Goal: Information Seeking & Learning: Learn about a topic

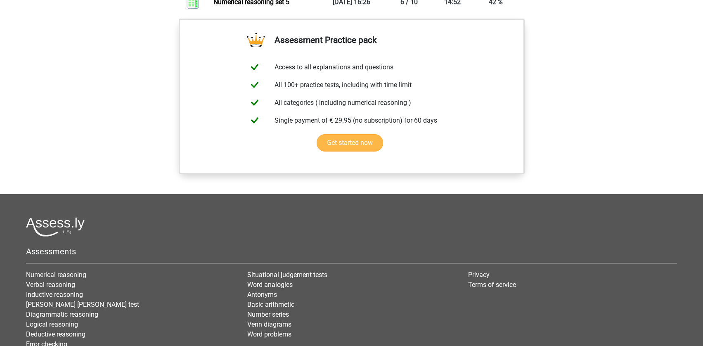
scroll to position [514, 0]
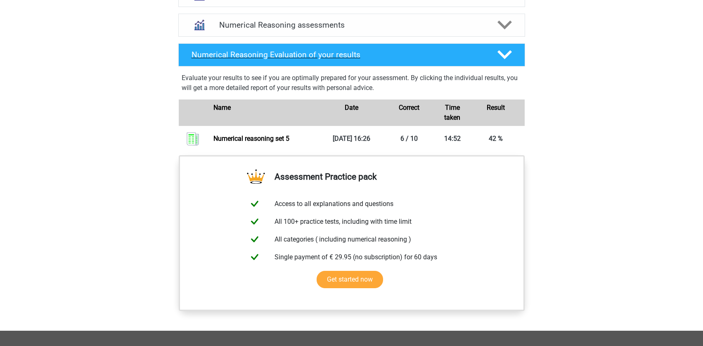
click at [503, 62] on icon at bounding box center [504, 54] width 14 height 14
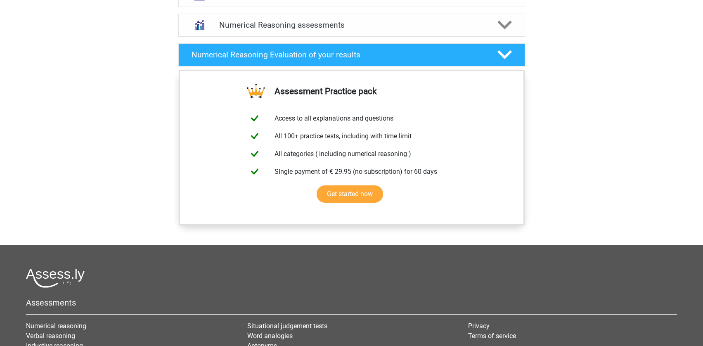
click at [503, 62] on icon at bounding box center [504, 54] width 14 height 14
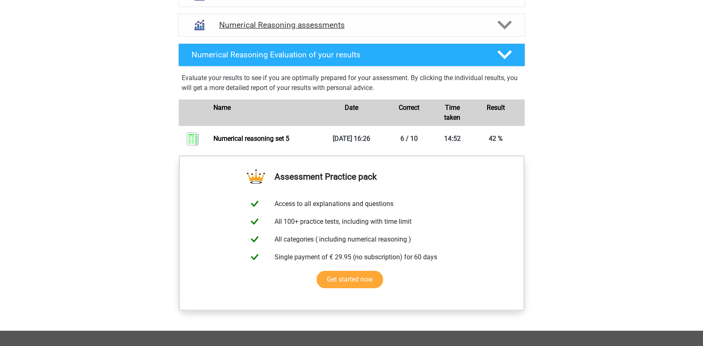
click at [462, 37] on div "Numerical Reasoning assessments" at bounding box center [351, 25] width 347 height 23
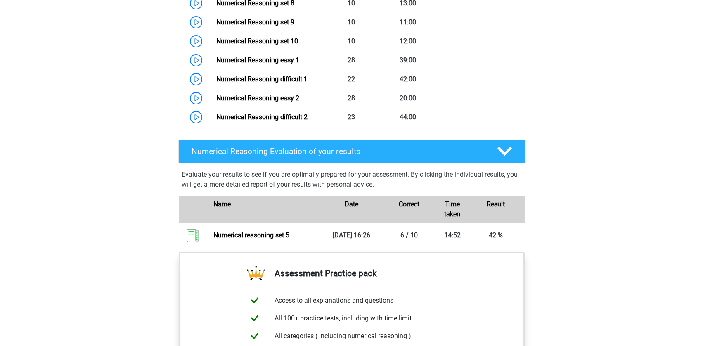
scroll to position [881, 0]
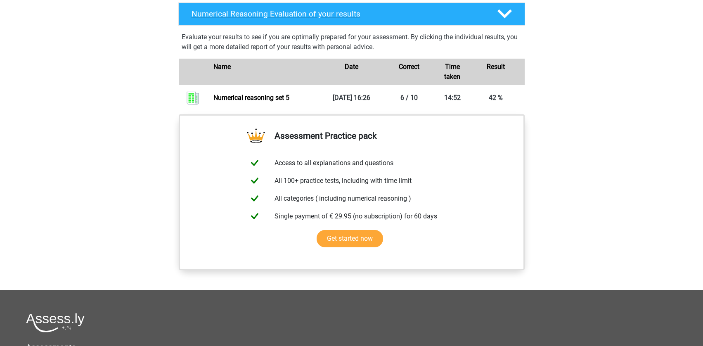
click at [288, 19] on h4 "Numerical Reasoning Evaluation of your results" at bounding box center [338, 13] width 293 height 9
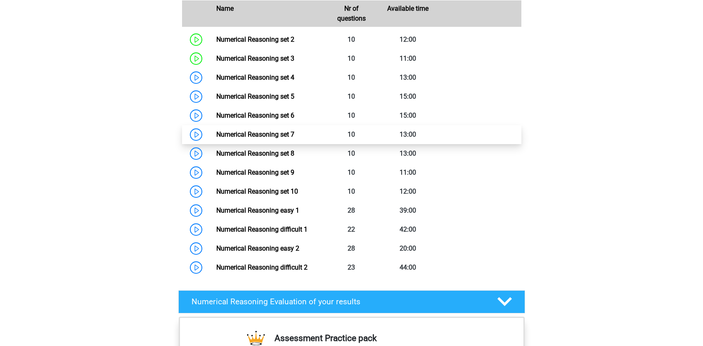
scroll to position [573, 0]
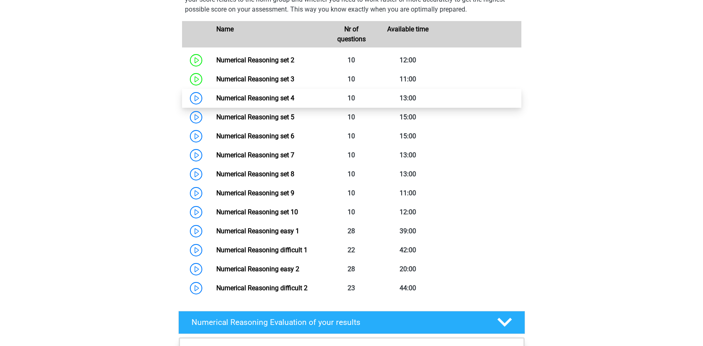
click at [247, 102] on link "Numerical Reasoning set 4" at bounding box center [255, 98] width 78 height 8
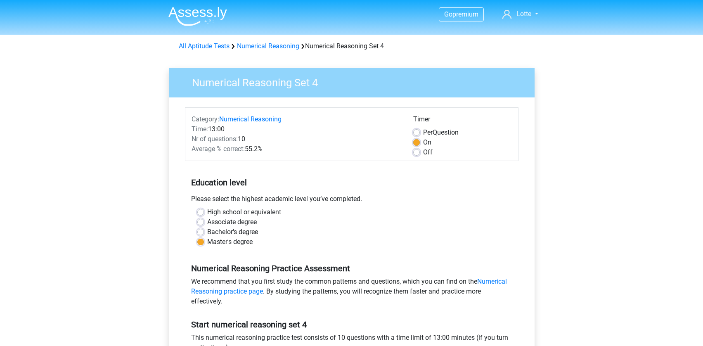
scroll to position [77, 0]
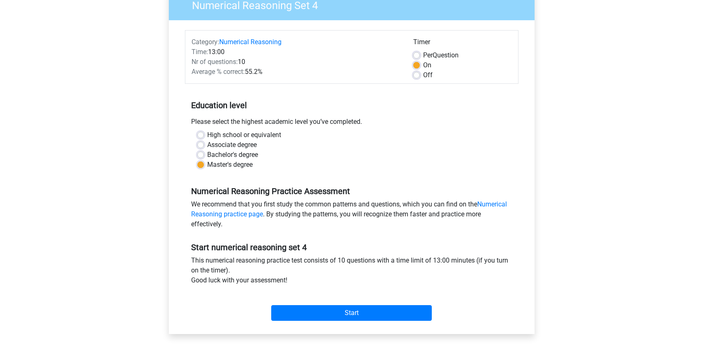
click at [526, 174] on div "Category: Numerical Reasoning Time: 13:00 Nr of questions: 10 Average % correct…" at bounding box center [351, 177] width 353 height 314
click at [371, 311] on input "Start" at bounding box center [351, 313] width 161 height 16
click at [362, 310] on input "Start" at bounding box center [351, 313] width 161 height 16
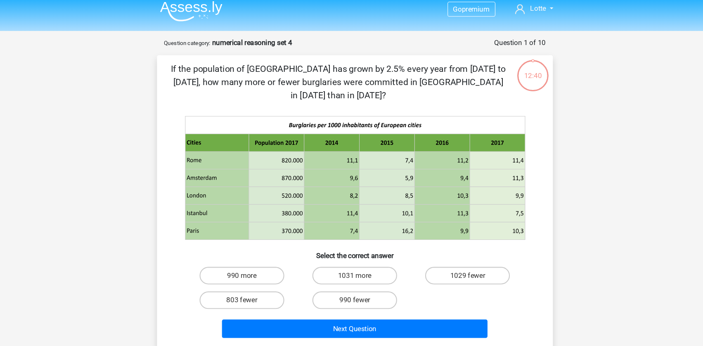
drag, startPoint x: 265, startPoint y: 187, endPoint x: 294, endPoint y: 188, distance: 28.9
click at [294, 188] on icon at bounding box center [351, 171] width 333 height 127
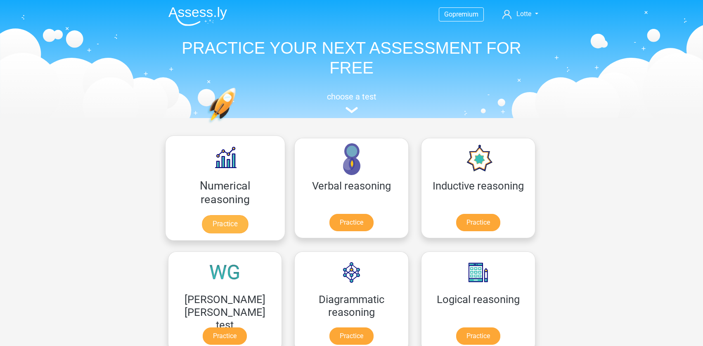
click at [248, 215] on link "Practice" at bounding box center [225, 224] width 46 height 18
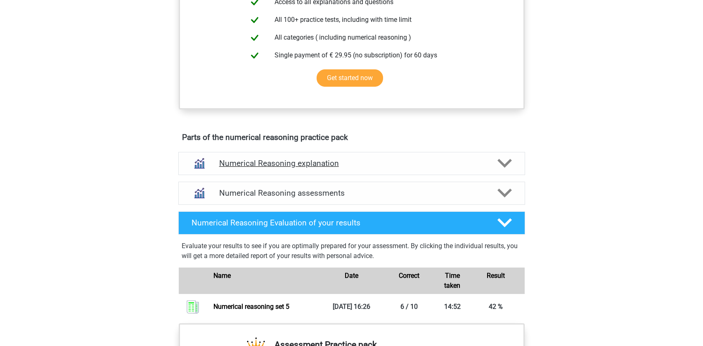
click at [272, 168] on h4 "Numerical Reasoning explanation" at bounding box center [351, 163] width 265 height 9
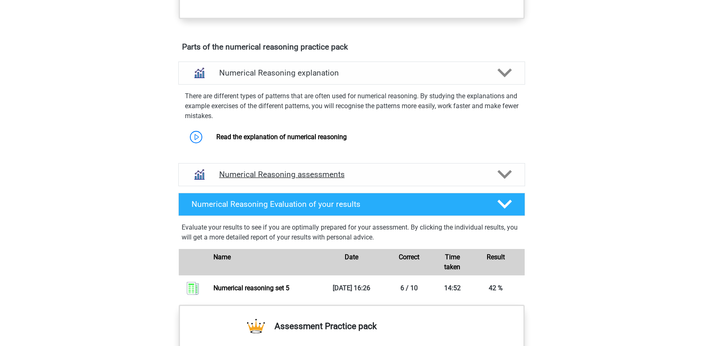
click at [280, 186] on div "Numerical Reasoning assessments" at bounding box center [351, 174] width 347 height 23
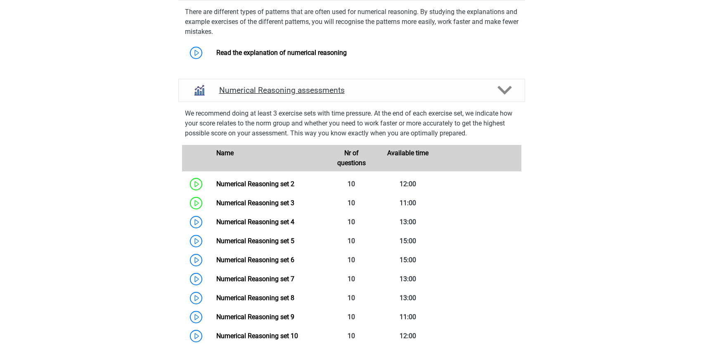
scroll to position [521, 0]
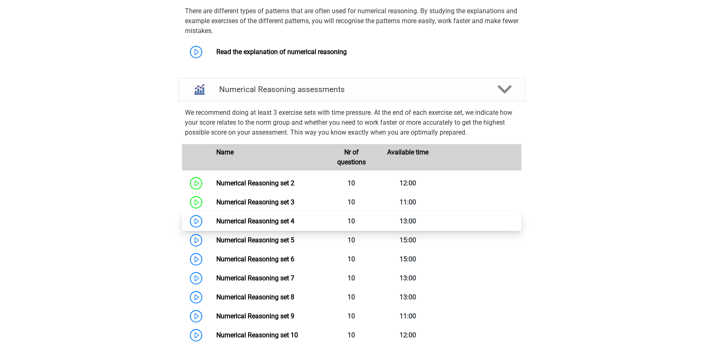
click at [239, 225] on link "Numerical Reasoning set 4" at bounding box center [255, 221] width 78 height 8
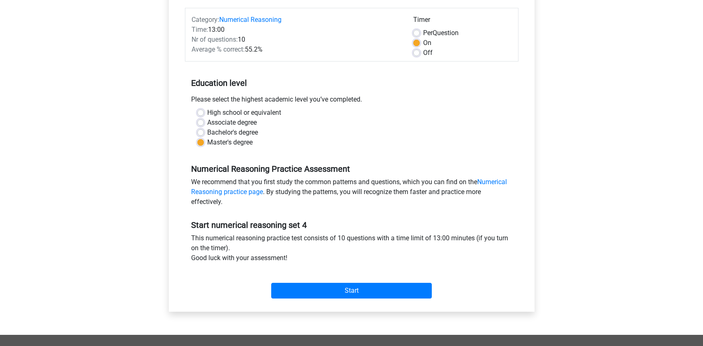
scroll to position [110, 0]
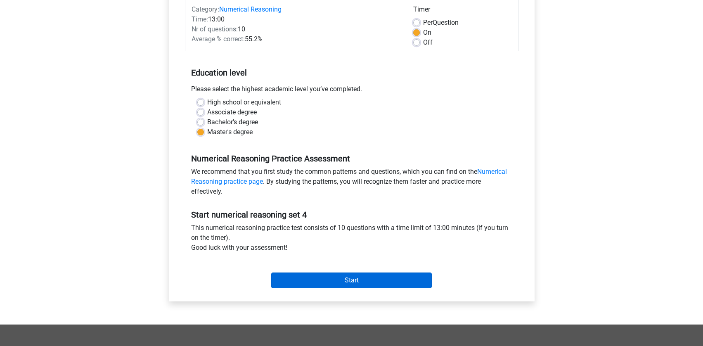
click at [346, 276] on input "Start" at bounding box center [351, 280] width 161 height 16
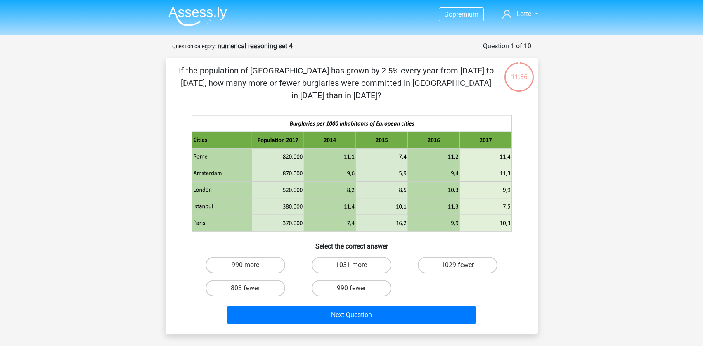
click at [512, 191] on icon at bounding box center [351, 171] width 333 height 127
click at [511, 191] on icon at bounding box center [351, 171] width 333 height 127
click at [263, 280] on label "803 fewer" at bounding box center [246, 288] width 80 height 17
click at [251, 288] on input "803 fewer" at bounding box center [247, 290] width 5 height 5
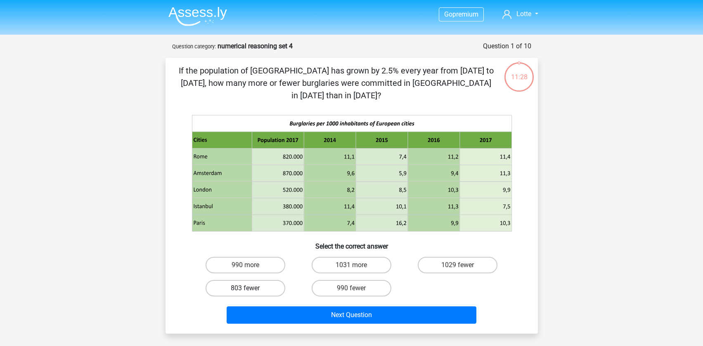
radio input "true"
click at [370, 280] on label "990 fewer" at bounding box center [352, 288] width 80 height 17
click at [357, 288] on input "990 fewer" at bounding box center [353, 290] width 5 height 5
radio input "true"
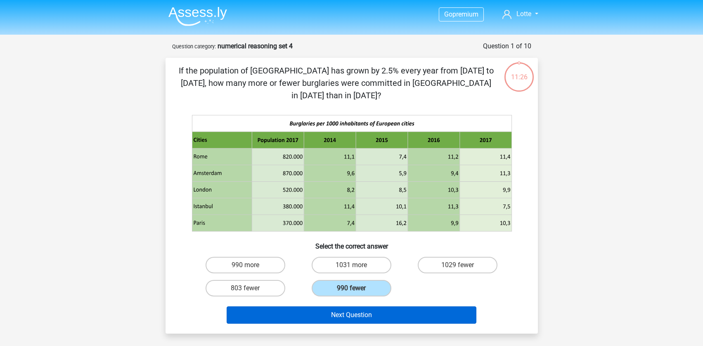
click at [360, 306] on button "Next Question" at bounding box center [352, 314] width 250 height 17
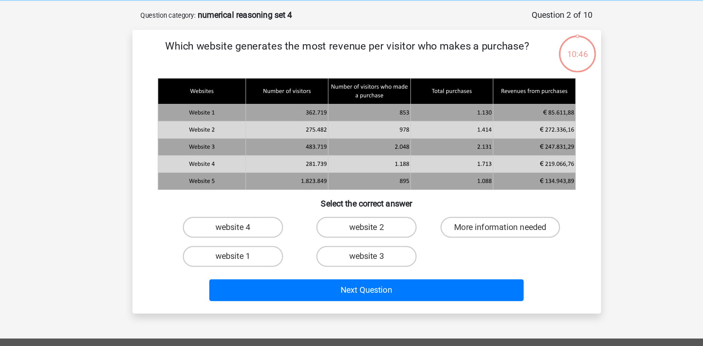
scroll to position [5, 0]
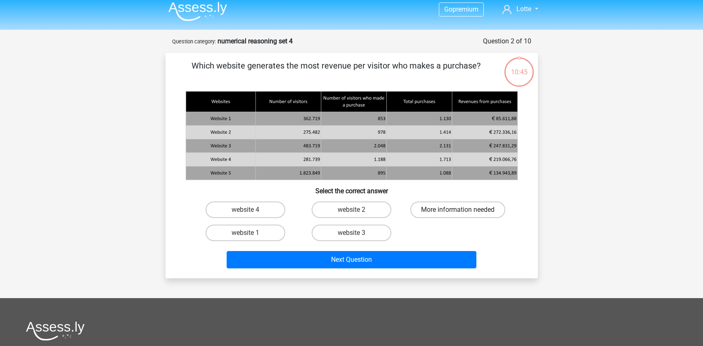
click at [445, 208] on label "More information needed" at bounding box center [457, 209] width 95 height 17
click at [458, 210] on input "More information needed" at bounding box center [460, 212] width 5 height 5
radio input "true"
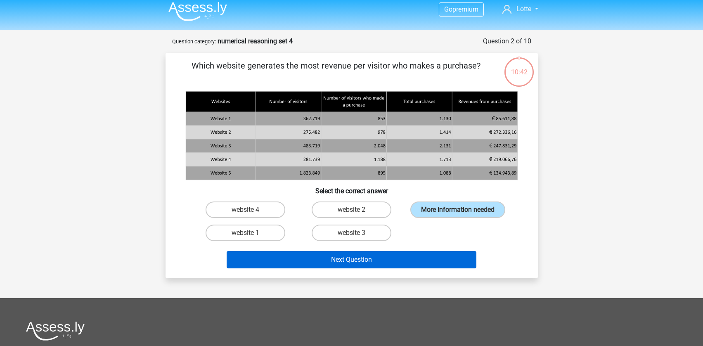
click at [390, 268] on button "Next Question" at bounding box center [352, 259] width 250 height 17
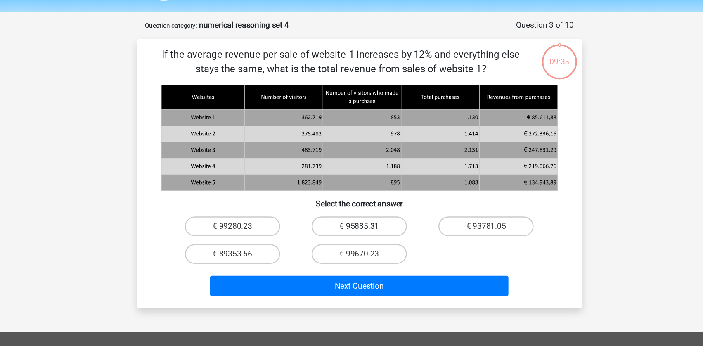
click at [312, 206] on label "€ 95885.31" at bounding box center [352, 214] width 80 height 17
click at [351, 215] on input "€ 95885.31" at bounding box center [353, 217] width 5 height 5
radio input "true"
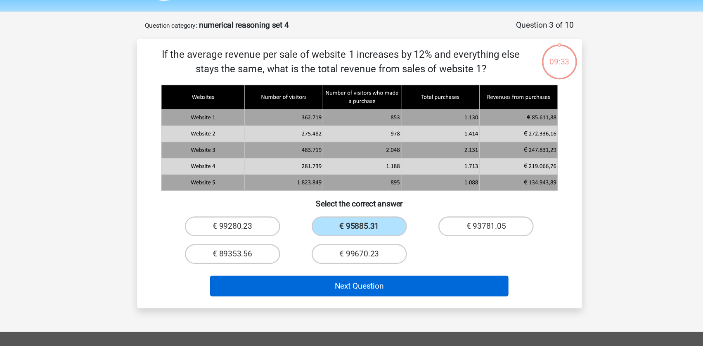
click at [314, 256] on button "Next Question" at bounding box center [352, 264] width 250 height 17
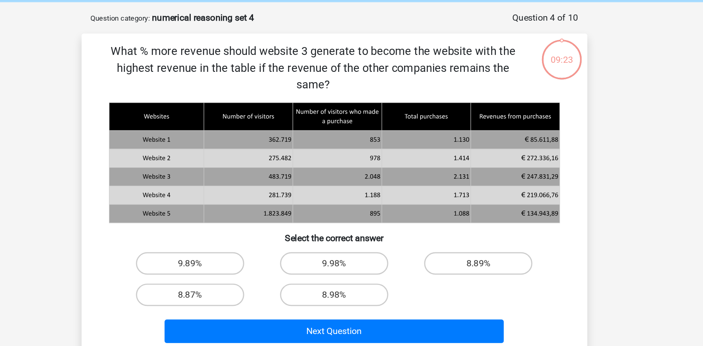
drag, startPoint x: 383, startPoint y: 119, endPoint x: 413, endPoint y: 118, distance: 30.1
click at [413, 118] on div at bounding box center [352, 153] width 346 height 90
drag, startPoint x: 411, startPoint y: 118, endPoint x: 384, endPoint y: 117, distance: 27.7
click at [384, 156] on icon at bounding box center [352, 163] width 332 height 14
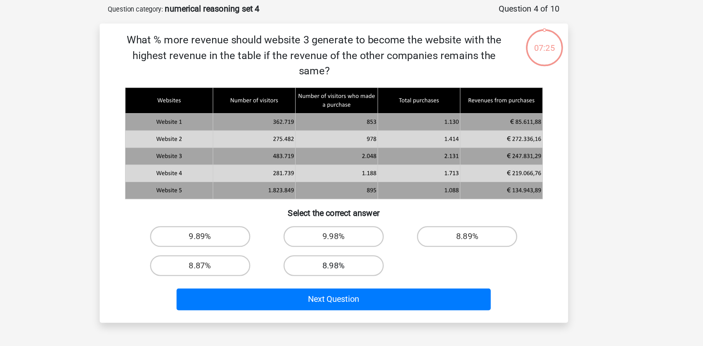
click at [312, 242] on label "8.98%" at bounding box center [352, 250] width 80 height 17
click at [351, 250] on input "8.98%" at bounding box center [353, 252] width 5 height 5
radio input "true"
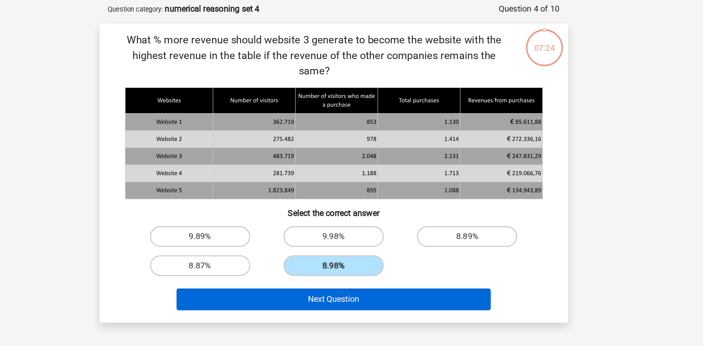
click at [277, 268] on button "Next Question" at bounding box center [352, 276] width 250 height 17
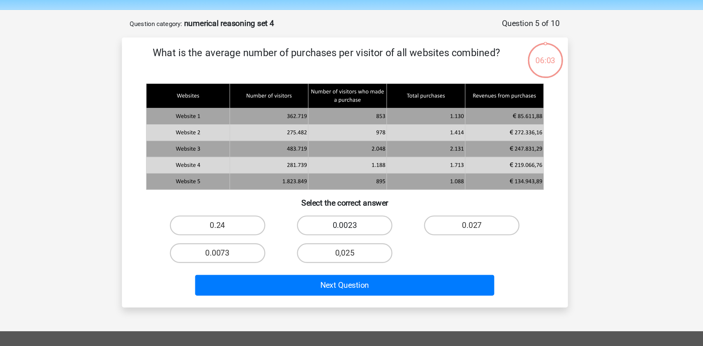
click at [312, 206] on label "0.0023" at bounding box center [352, 214] width 80 height 17
click at [351, 215] on input "0.0023" at bounding box center [353, 217] width 5 height 5
radio input "true"
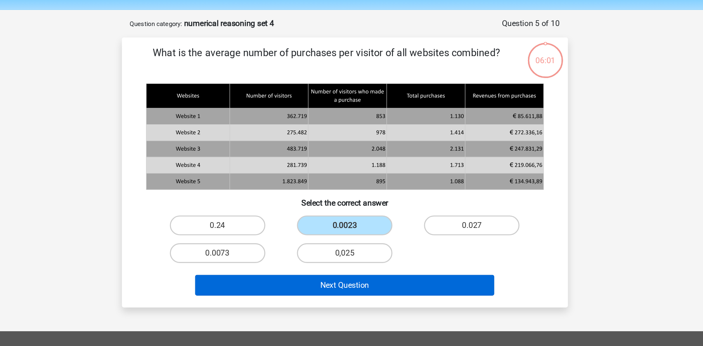
click at [299, 256] on button "Next Question" at bounding box center [352, 264] width 250 height 17
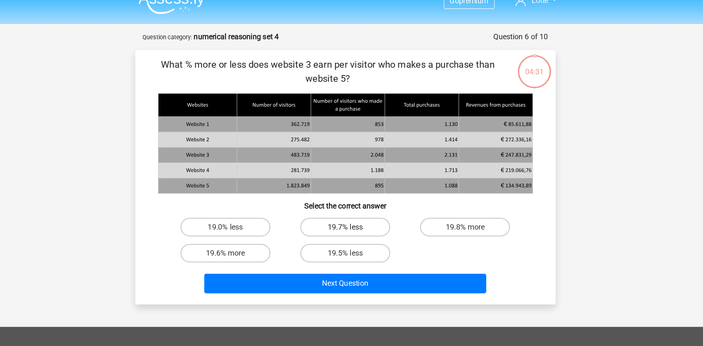
click at [312, 206] on label "19.7% less" at bounding box center [352, 214] width 80 height 17
click at [351, 215] on input "19.7% less" at bounding box center [353, 217] width 5 height 5
radio input "true"
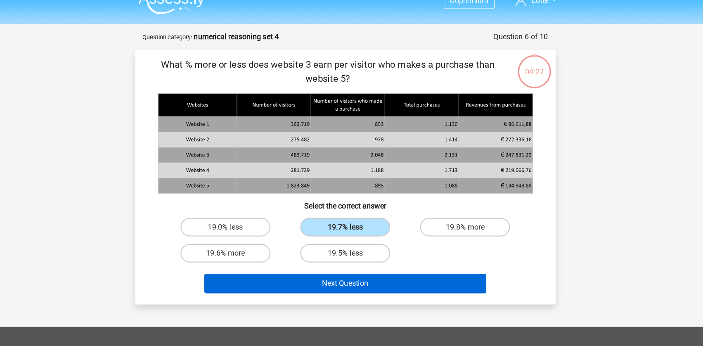
click at [340, 256] on button "Next Question" at bounding box center [352, 264] width 250 height 17
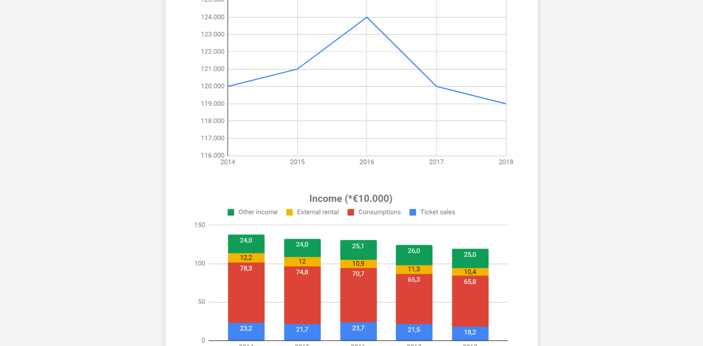
scroll to position [239, 0]
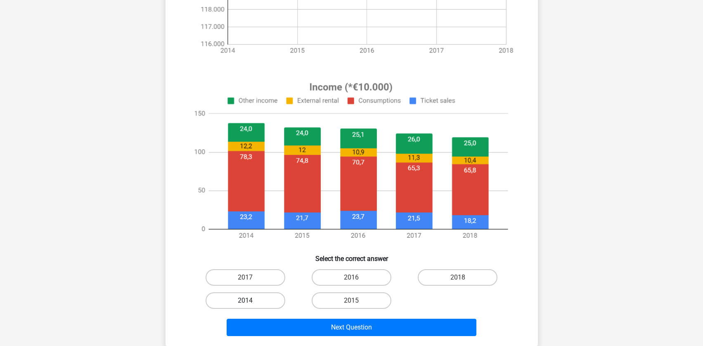
click at [264, 299] on label "2014" at bounding box center [246, 300] width 80 height 17
click at [251, 301] on input "2014" at bounding box center [247, 303] width 5 height 5
radio input "true"
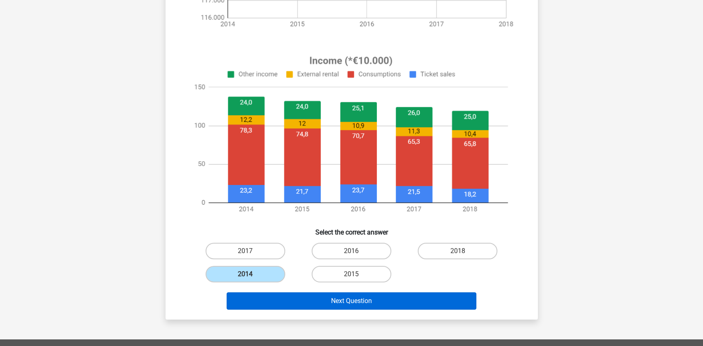
scroll to position [270, 0]
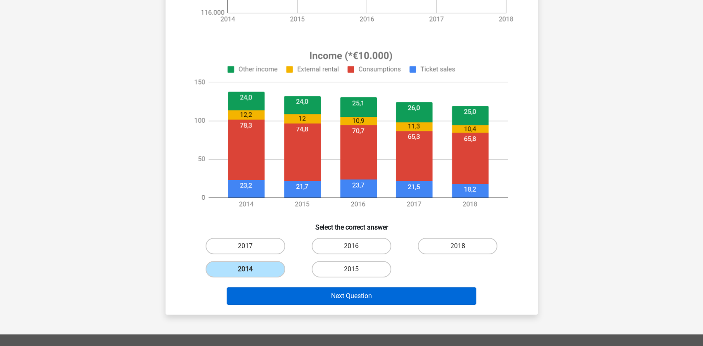
click at [290, 298] on button "Next Question" at bounding box center [352, 295] width 250 height 17
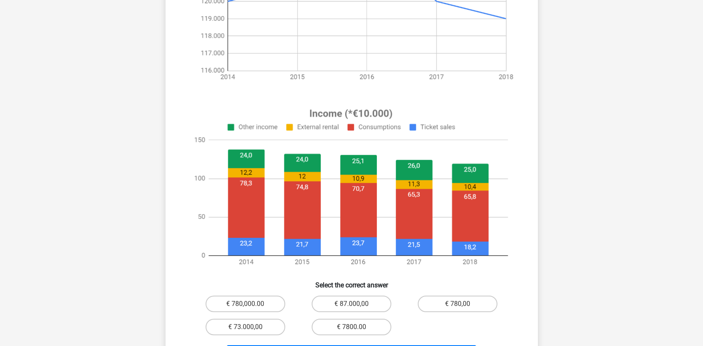
scroll to position [223, 0]
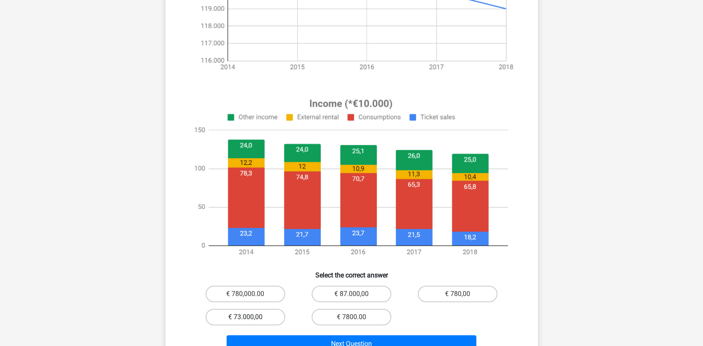
click at [265, 310] on label "€ 73.000,00" at bounding box center [246, 317] width 80 height 17
click at [251, 317] on input "€ 73.000,00" at bounding box center [247, 319] width 5 height 5
radio input "true"
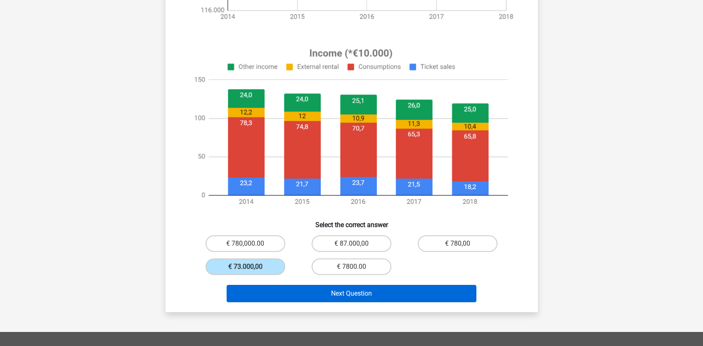
click at [296, 297] on button "Next Question" at bounding box center [352, 293] width 250 height 17
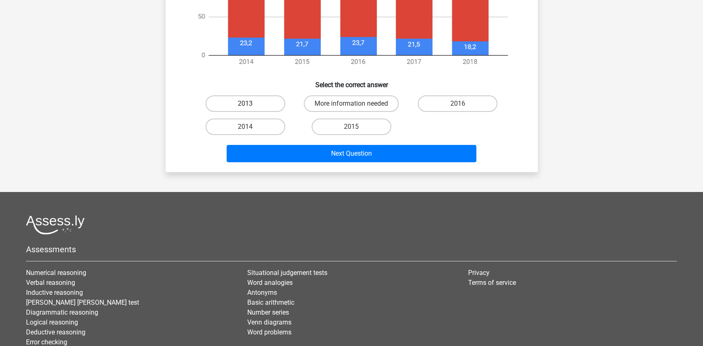
scroll to position [330, 0]
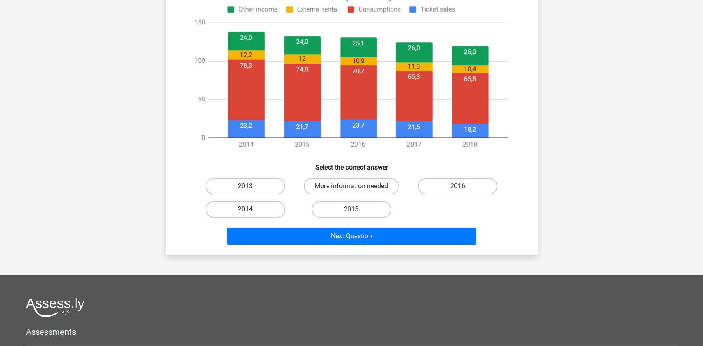
click at [256, 208] on label "2014" at bounding box center [246, 209] width 80 height 17
click at [251, 209] on input "2014" at bounding box center [247, 211] width 5 height 5
radio input "true"
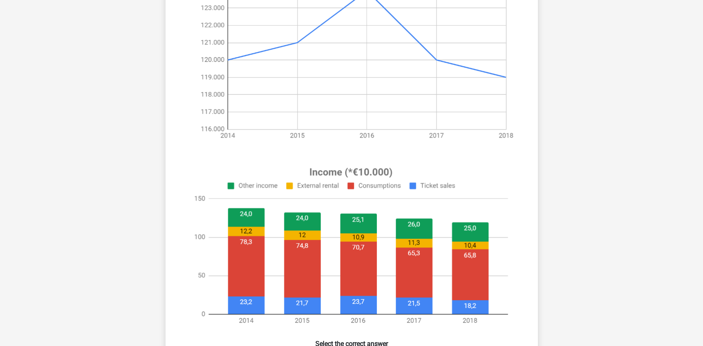
scroll to position [313, 0]
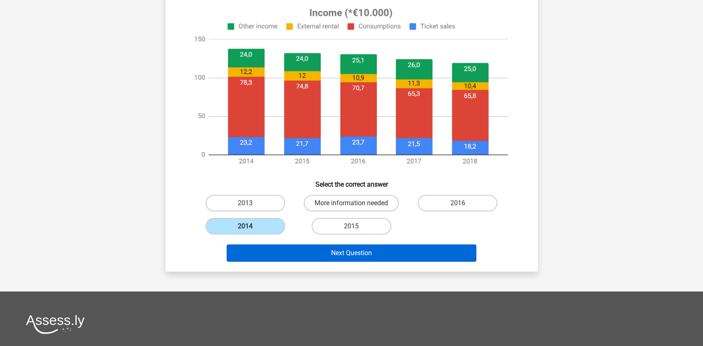
click at [343, 258] on button "Next Question" at bounding box center [352, 252] width 250 height 17
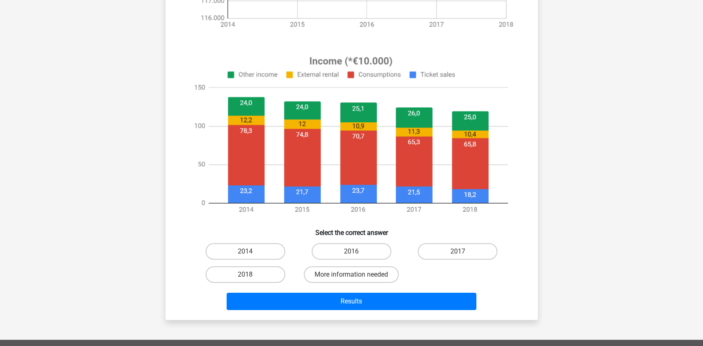
scroll to position [265, 0]
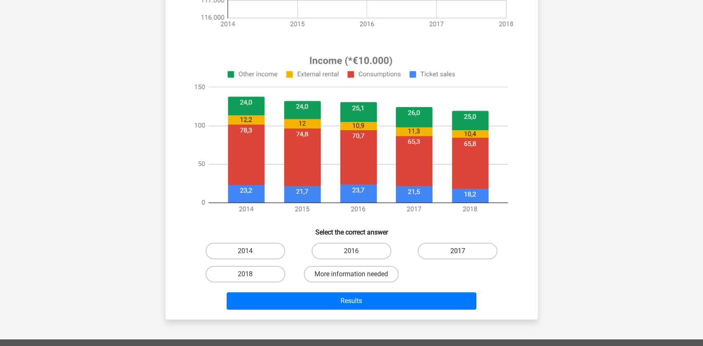
click at [463, 247] on label "2017" at bounding box center [458, 251] width 80 height 17
click at [463, 251] on input "2017" at bounding box center [460, 253] width 5 height 5
radio input "true"
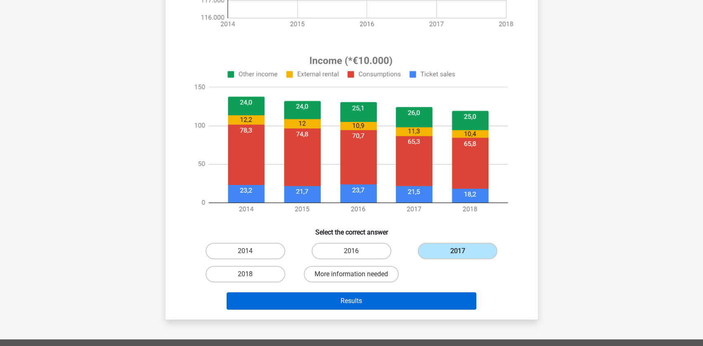
click at [432, 303] on button "Results" at bounding box center [352, 300] width 250 height 17
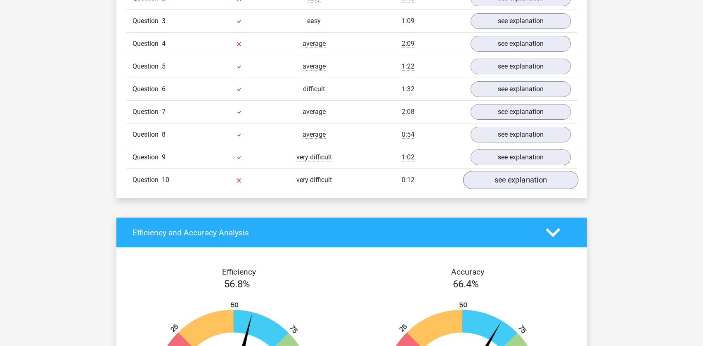
scroll to position [602, 0]
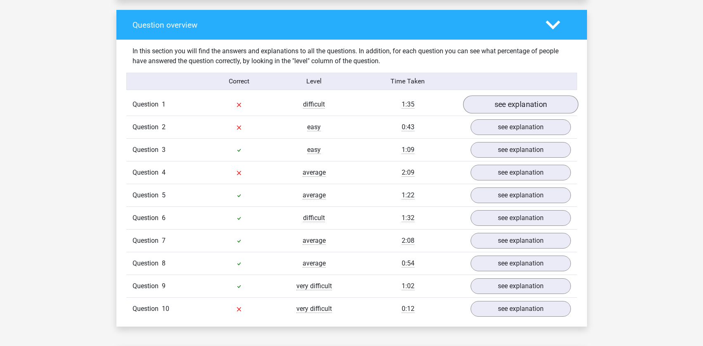
click at [495, 109] on link "see explanation" at bounding box center [520, 104] width 115 height 18
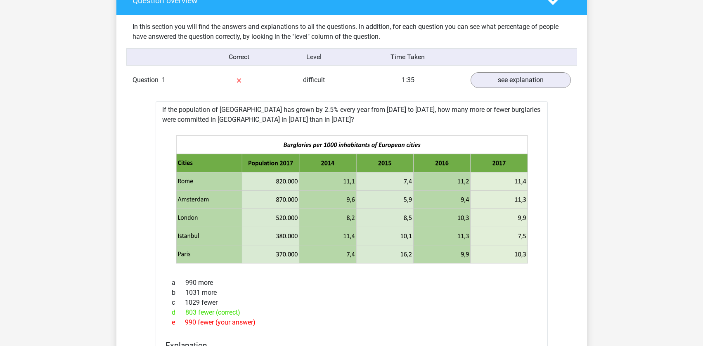
scroll to position [627, 0]
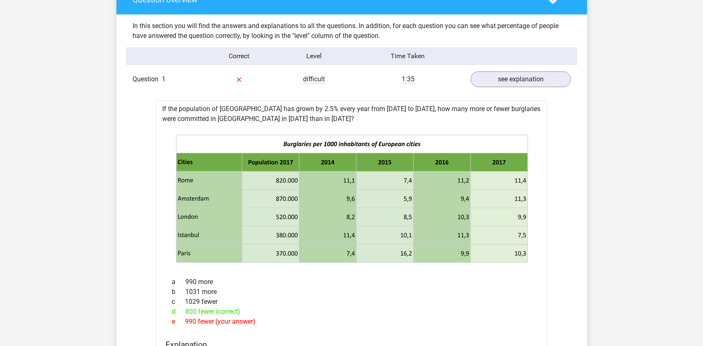
click at [154, 79] on span "Question" at bounding box center [147, 79] width 29 height 10
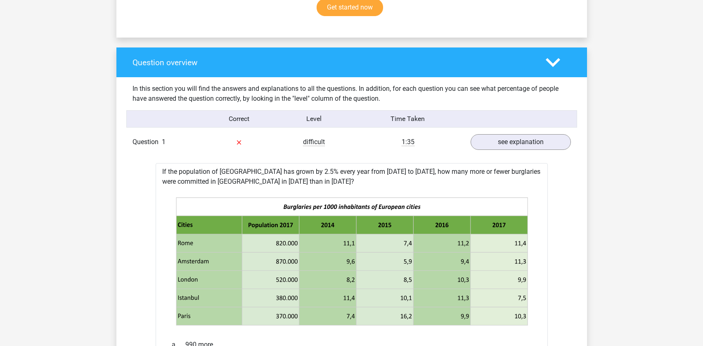
scroll to position [501, 0]
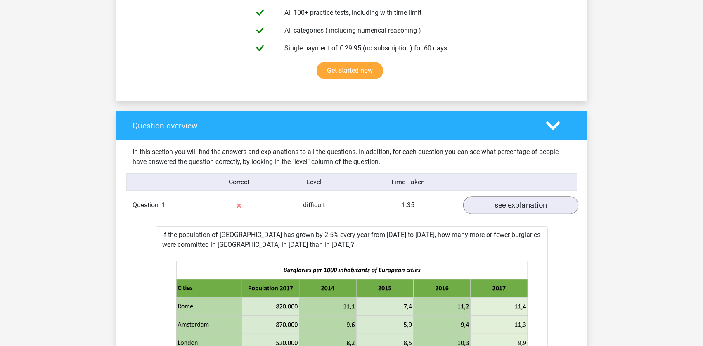
click at [496, 203] on link "see explanation" at bounding box center [520, 205] width 115 height 18
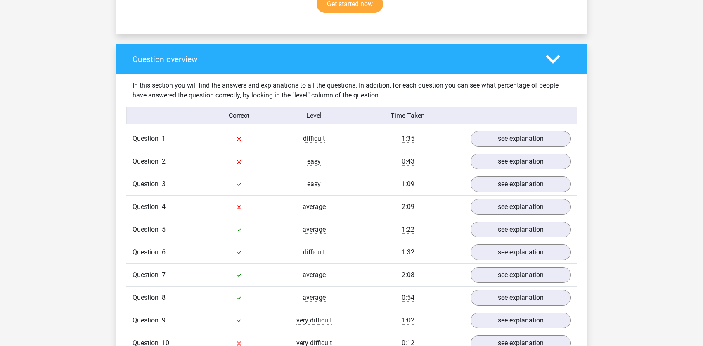
scroll to position [616, 0]
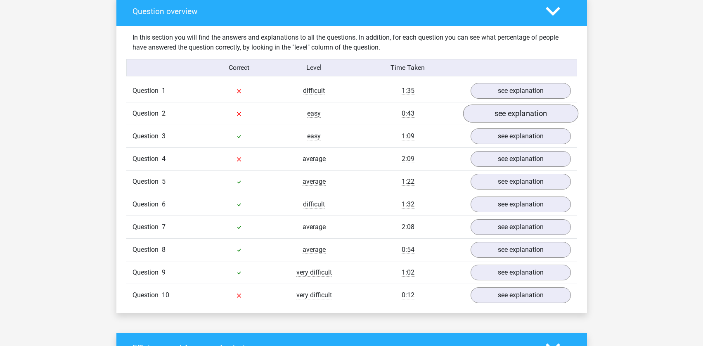
click at [492, 116] on link "see explanation" at bounding box center [520, 113] width 115 height 18
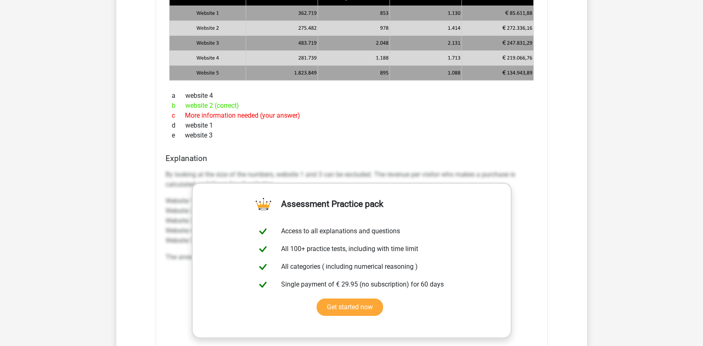
scroll to position [577, 0]
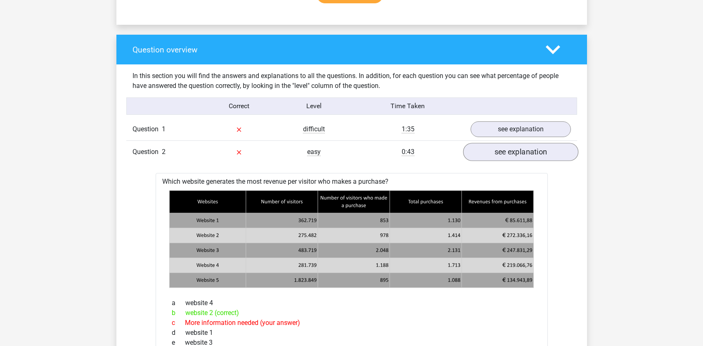
click at [503, 152] on link "see explanation" at bounding box center [520, 152] width 115 height 18
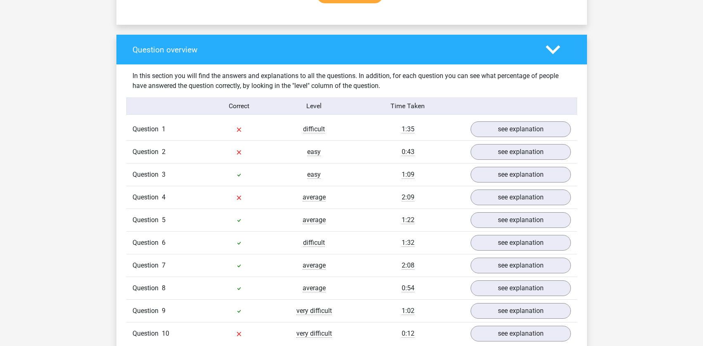
scroll to position [634, 0]
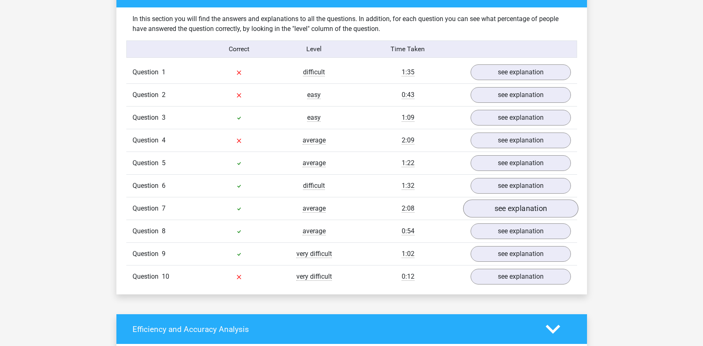
click at [483, 202] on link "see explanation" at bounding box center [520, 208] width 115 height 18
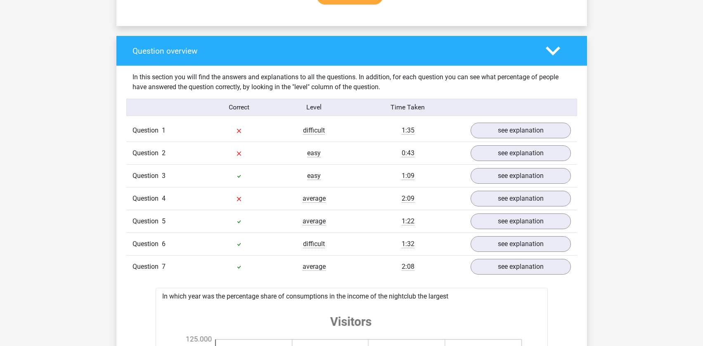
scroll to position [576, 0]
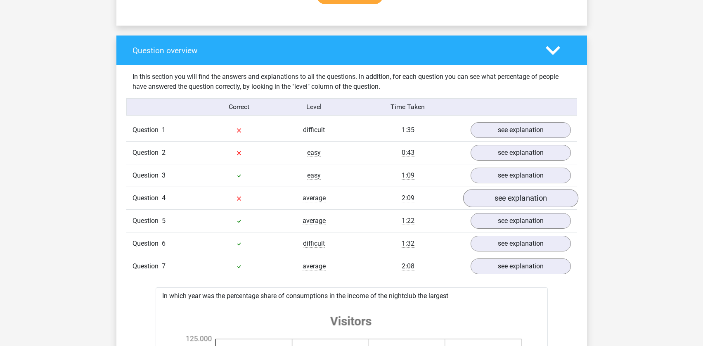
click at [500, 197] on link "see explanation" at bounding box center [520, 198] width 115 height 18
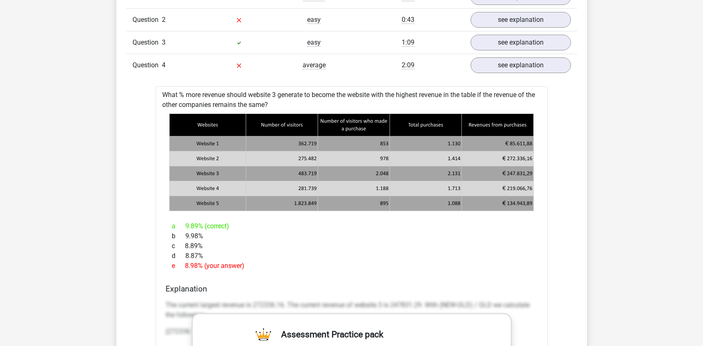
scroll to position [712, 0]
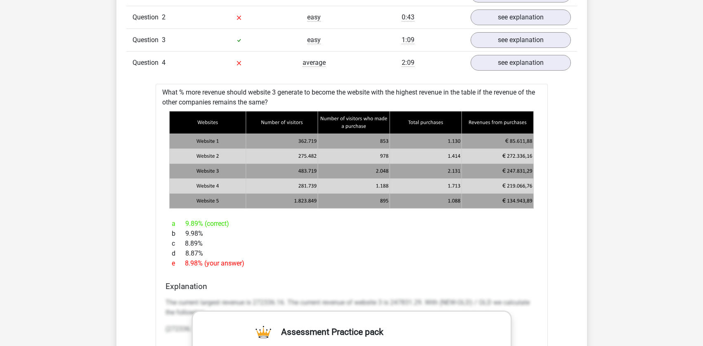
click at [520, 173] on icon at bounding box center [351, 171] width 365 height 15
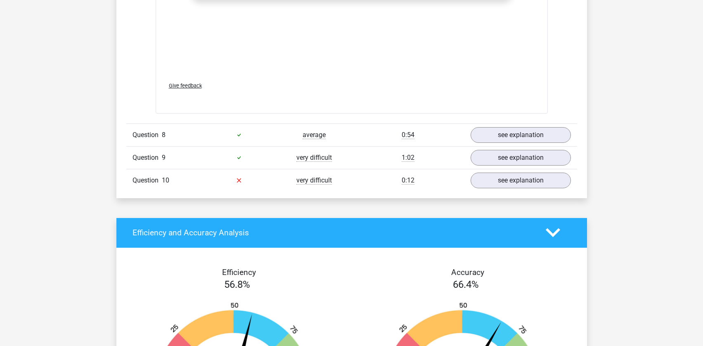
scroll to position [2095, 0]
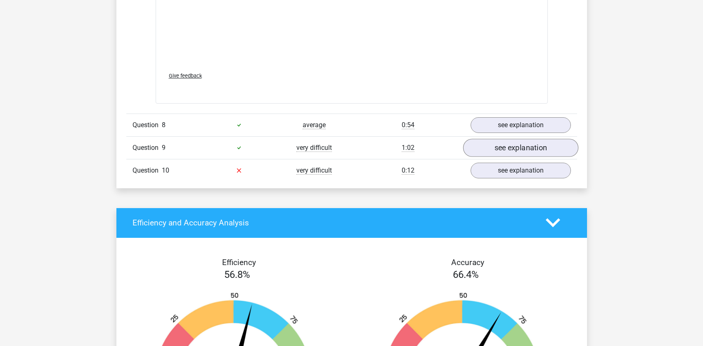
click at [485, 142] on link "see explanation" at bounding box center [520, 148] width 115 height 18
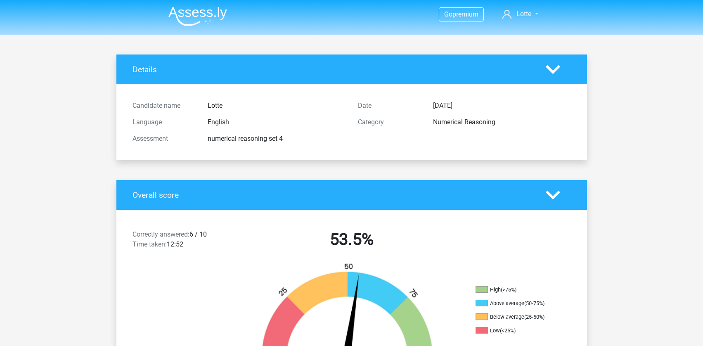
scroll to position [0, 0]
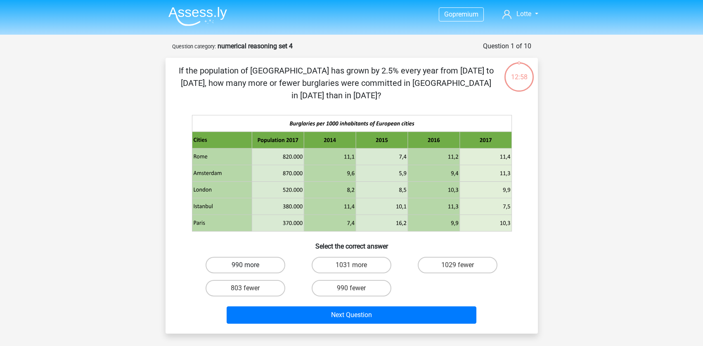
click at [258, 257] on label "990 more" at bounding box center [246, 265] width 80 height 17
click at [251, 265] on input "990 more" at bounding box center [247, 267] width 5 height 5
radio input "true"
click at [213, 13] on img at bounding box center [197, 16] width 59 height 19
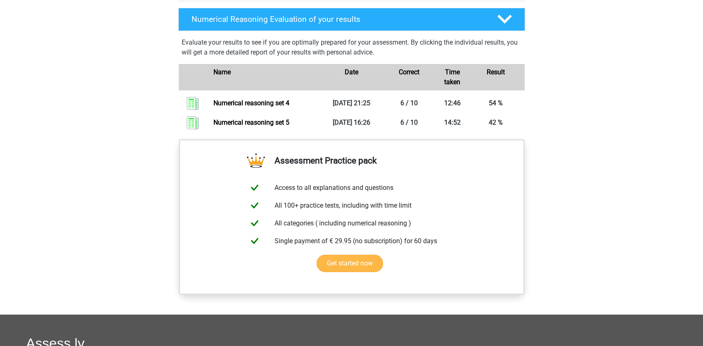
scroll to position [457, 0]
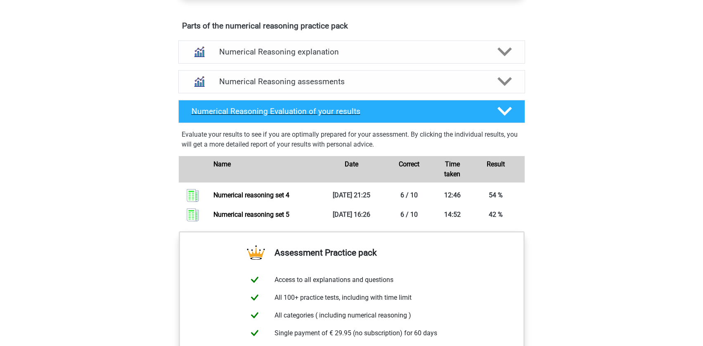
click at [272, 116] on h4 "Numerical Reasoning Evaluation of your results" at bounding box center [338, 111] width 293 height 9
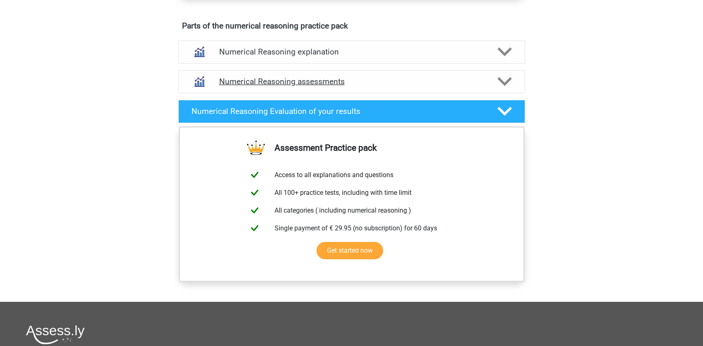
click at [281, 86] on h4 "Numerical Reasoning assessments" at bounding box center [351, 81] width 265 height 9
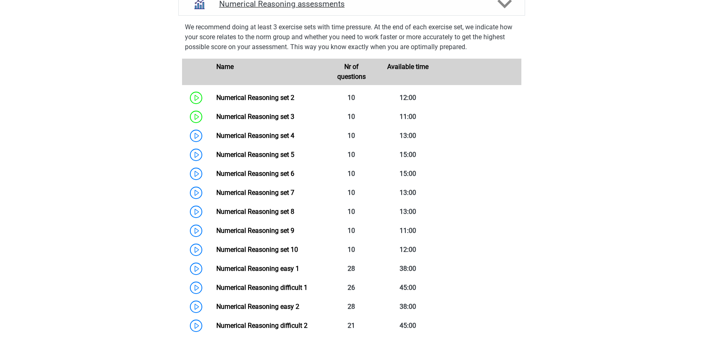
scroll to position [567, 0]
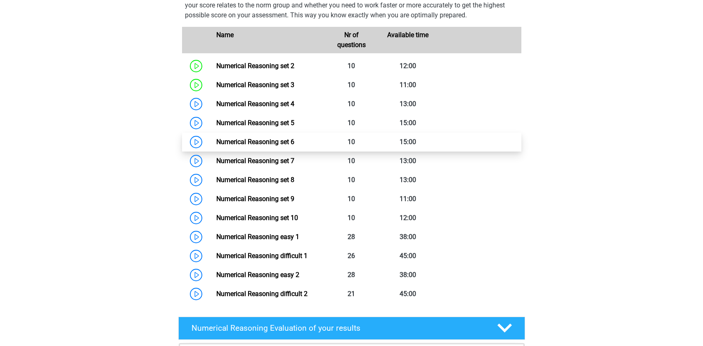
click at [217, 146] on link "Numerical Reasoning set 6" at bounding box center [255, 142] width 78 height 8
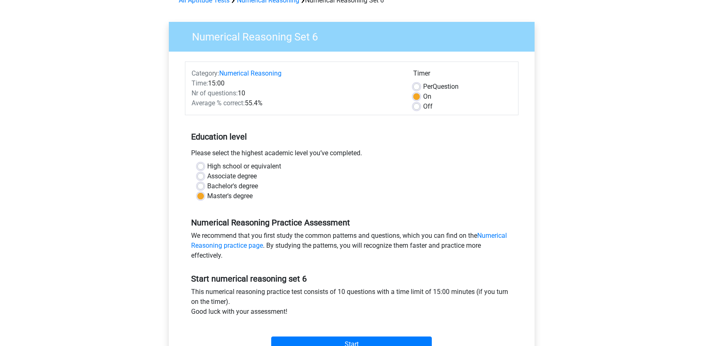
scroll to position [53, 0]
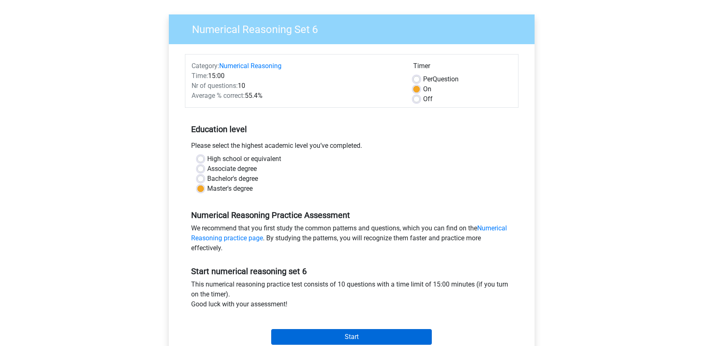
click at [344, 333] on input "Start" at bounding box center [351, 337] width 161 height 16
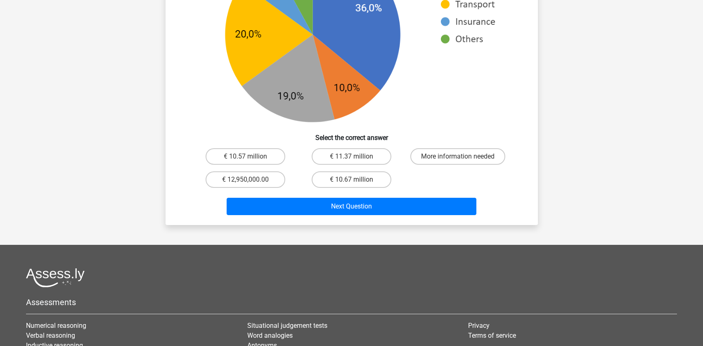
scroll to position [414, 0]
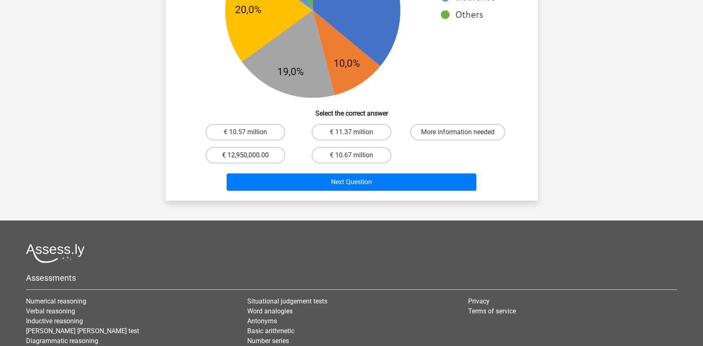
click at [258, 154] on label "€ 12,950,000.00" at bounding box center [246, 155] width 80 height 17
click at [251, 155] on input "€ 12,950,000.00" at bounding box center [247, 157] width 5 height 5
radio input "true"
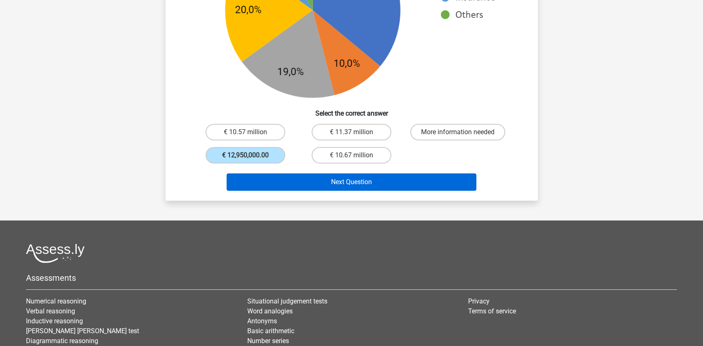
click at [320, 179] on button "Next Question" at bounding box center [352, 181] width 250 height 17
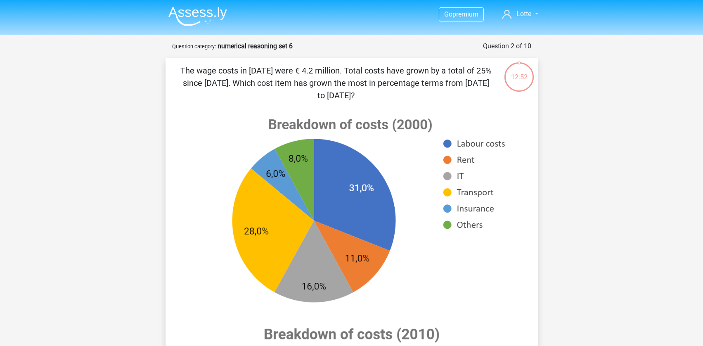
scroll to position [2, 0]
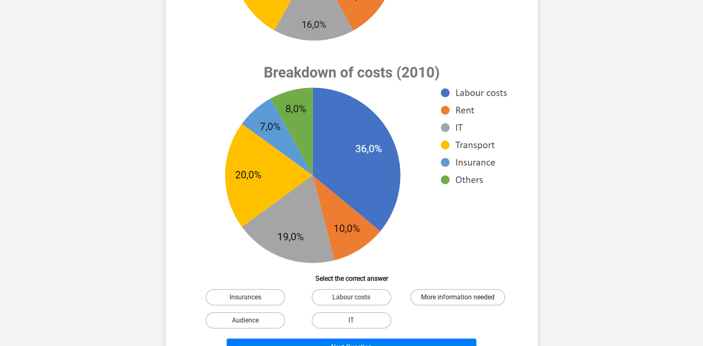
click at [438, 294] on label "More information needed" at bounding box center [457, 297] width 95 height 17
click at [458, 297] on input "More information needed" at bounding box center [460, 299] width 5 height 5
radio input "true"
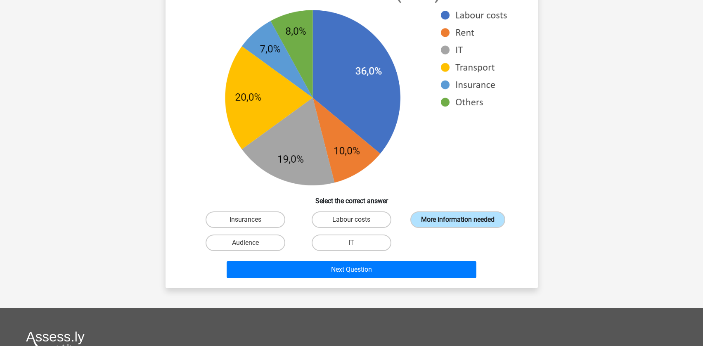
scroll to position [359, 0]
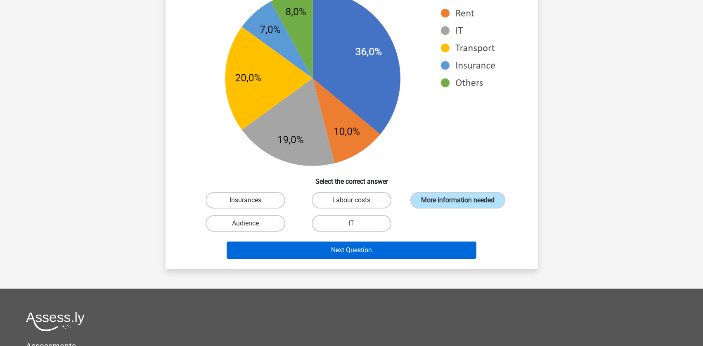
click at [417, 259] on button "Next Question" at bounding box center [352, 250] width 250 height 17
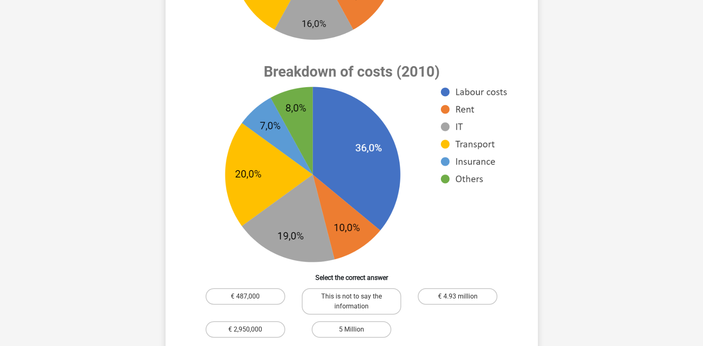
scroll to position [343, 0]
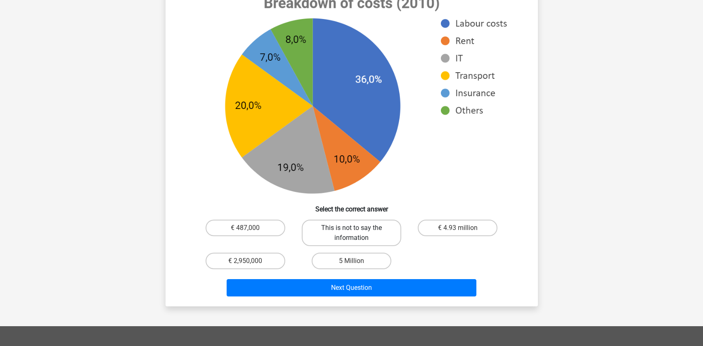
click at [365, 235] on label "This is not to say the information" at bounding box center [351, 233] width 99 height 26
click at [357, 233] on input "This is not to say the information" at bounding box center [353, 230] width 5 height 5
radio input "true"
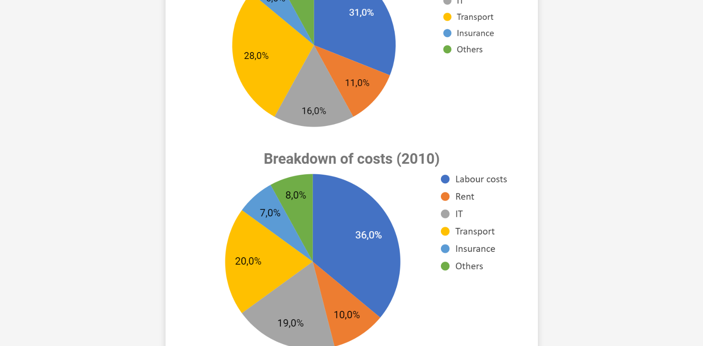
scroll to position [432, 0]
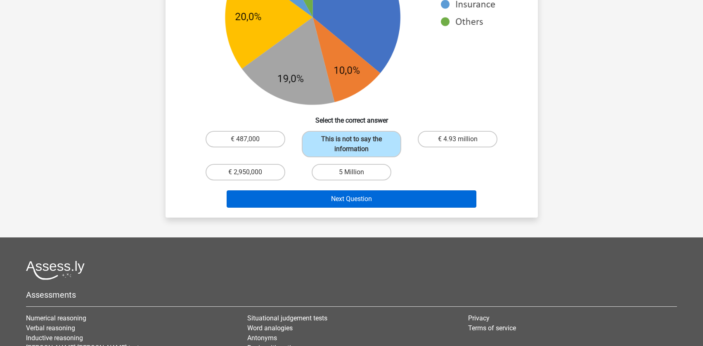
click at [409, 206] on button "Next Question" at bounding box center [352, 198] width 250 height 17
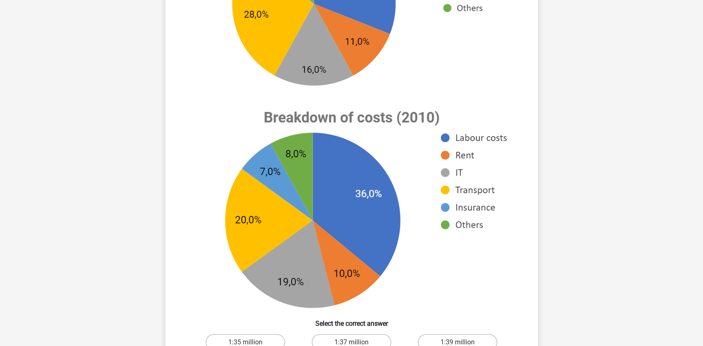
scroll to position [433, 0]
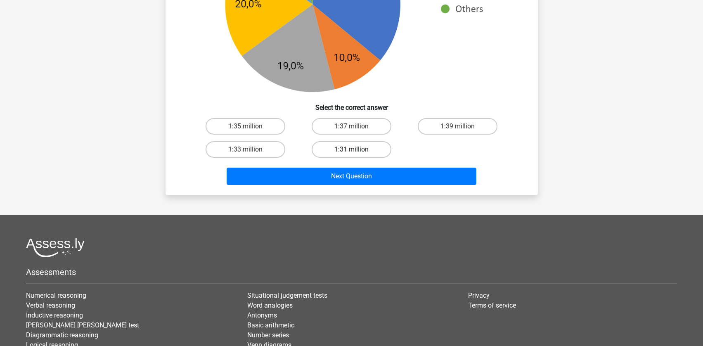
click at [349, 148] on label "1:31 million" at bounding box center [352, 149] width 80 height 17
click at [351, 149] on input "1:31 million" at bounding box center [353, 151] width 5 height 5
radio input "true"
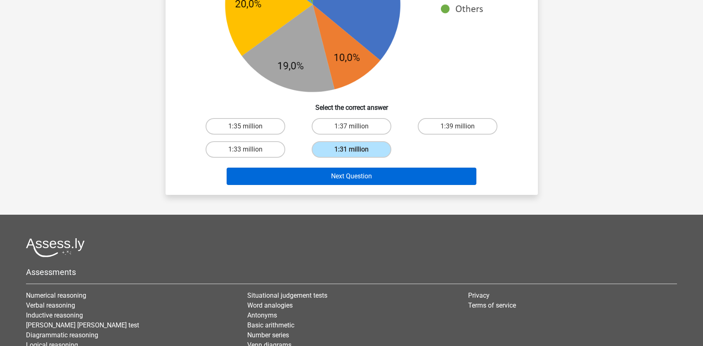
click at [341, 178] on button "Next Question" at bounding box center [352, 176] width 250 height 17
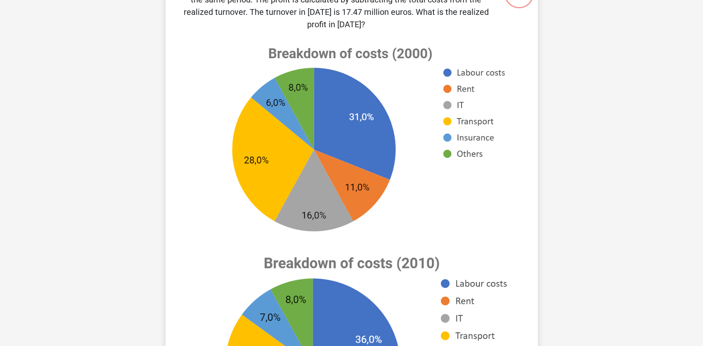
scroll to position [287, 0]
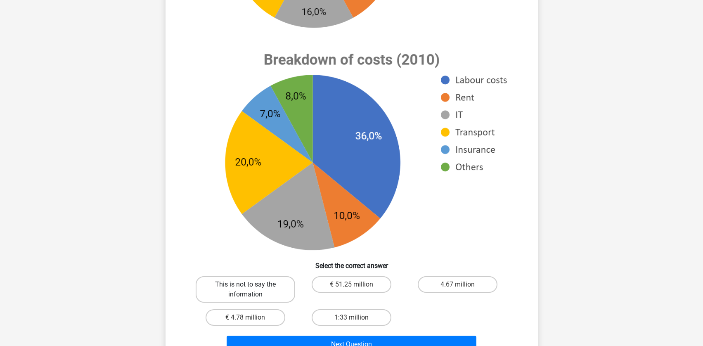
click at [248, 297] on label "This is not to say the information" at bounding box center [245, 289] width 99 height 26
click at [248, 290] on input "This is not to say the information" at bounding box center [247, 286] width 5 height 5
radio input "true"
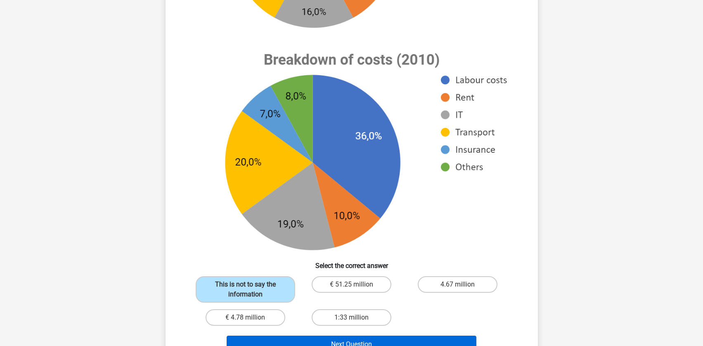
click at [317, 343] on button "Next Question" at bounding box center [352, 344] width 250 height 17
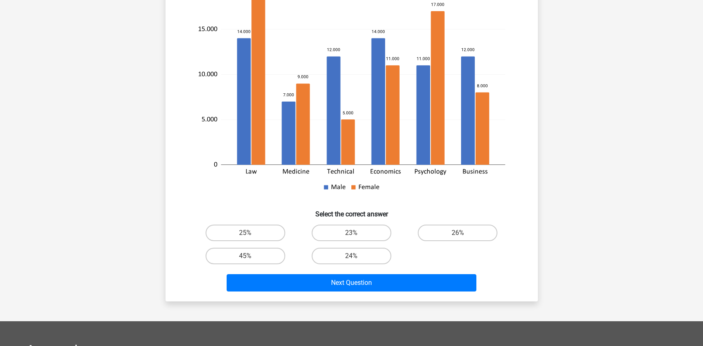
scroll to position [149, 0]
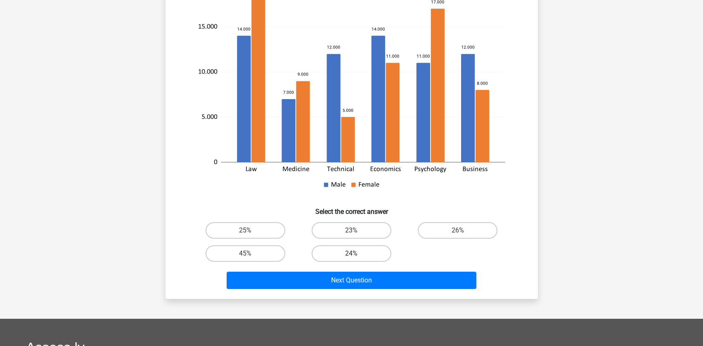
click at [356, 251] on label "24%" at bounding box center [352, 253] width 80 height 17
click at [356, 253] on input "24%" at bounding box center [353, 255] width 5 height 5
radio input "true"
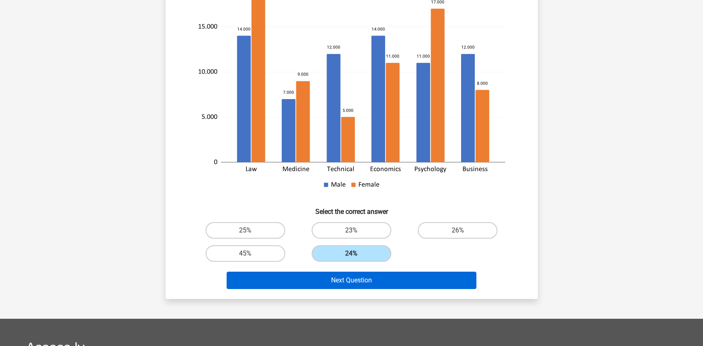
click at [358, 286] on button "Next Question" at bounding box center [352, 280] width 250 height 17
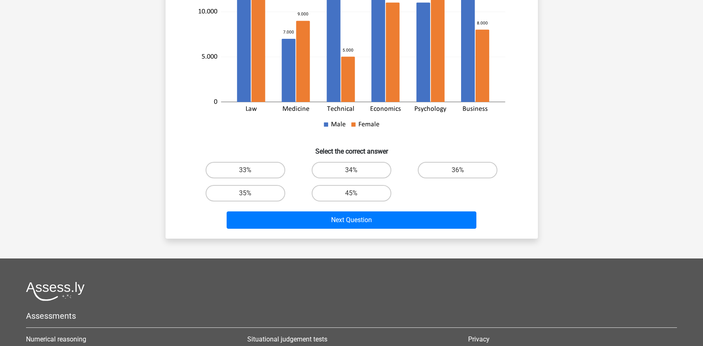
scroll to position [237, 0]
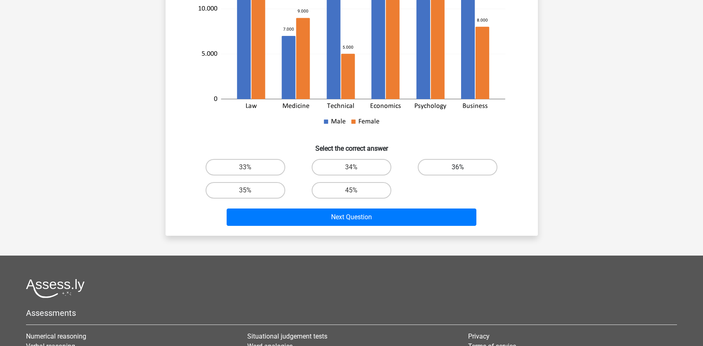
click at [457, 168] on label "36%" at bounding box center [458, 167] width 80 height 17
click at [458, 168] on input "36%" at bounding box center [460, 169] width 5 height 5
radio input "true"
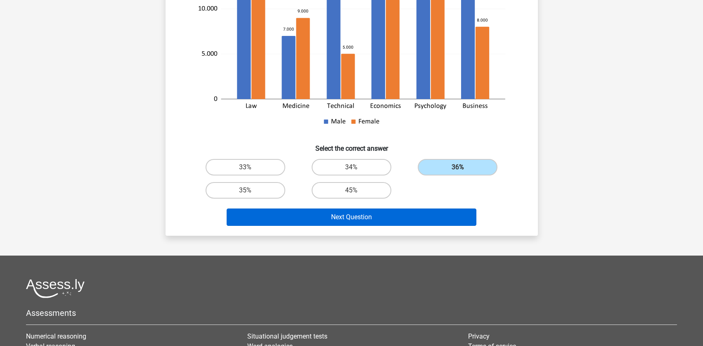
click at [394, 223] on button "Next Question" at bounding box center [352, 216] width 250 height 17
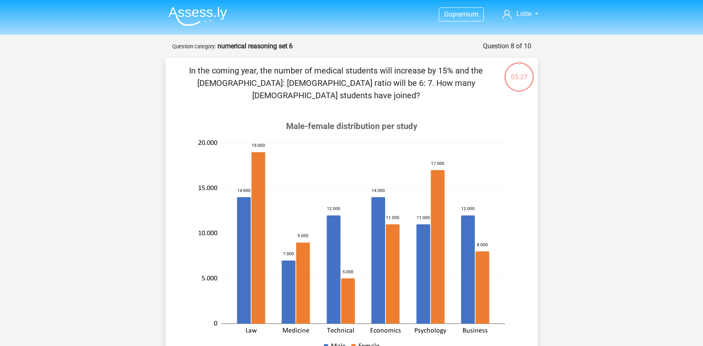
scroll to position [3, 0]
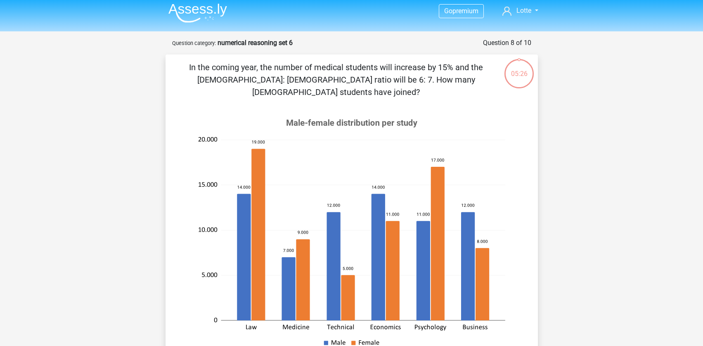
drag, startPoint x: 289, startPoint y: 78, endPoint x: 457, endPoint y: 73, distance: 168.5
click at [457, 73] on p "In the coming year, the number of medical students will increase by 15% and the…" at bounding box center [336, 79] width 315 height 37
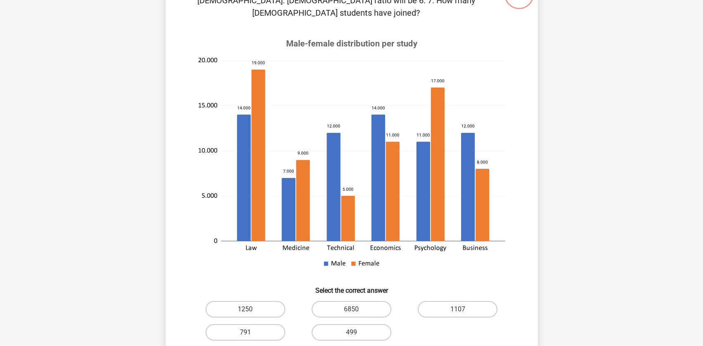
scroll to position [84, 0]
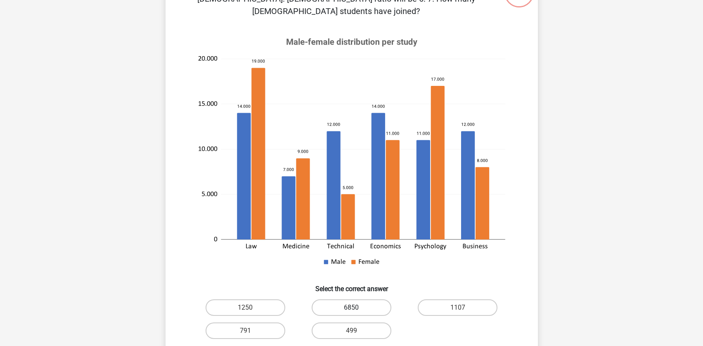
click at [341, 299] on label "6850" at bounding box center [352, 307] width 80 height 17
click at [351, 308] on input "6850" at bounding box center [353, 310] width 5 height 5
radio input "true"
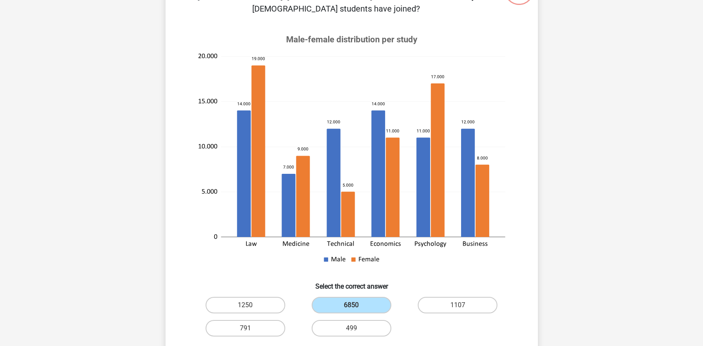
scroll to position [96, 0]
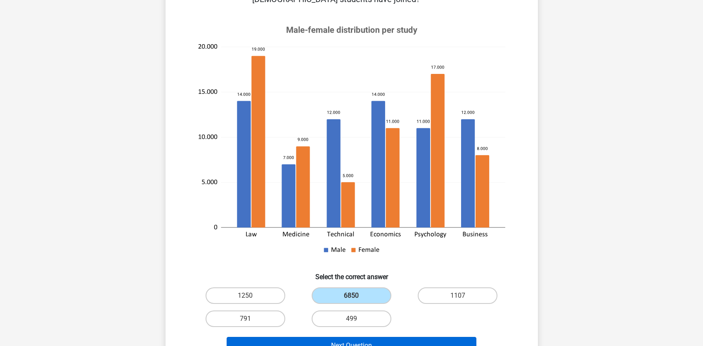
click at [327, 337] on button "Next Question" at bounding box center [352, 345] width 250 height 17
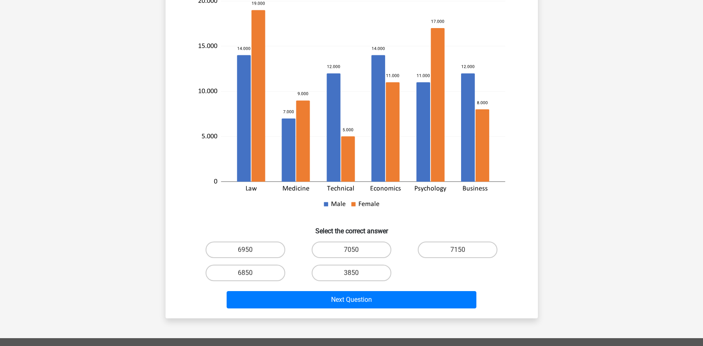
scroll to position [153, 0]
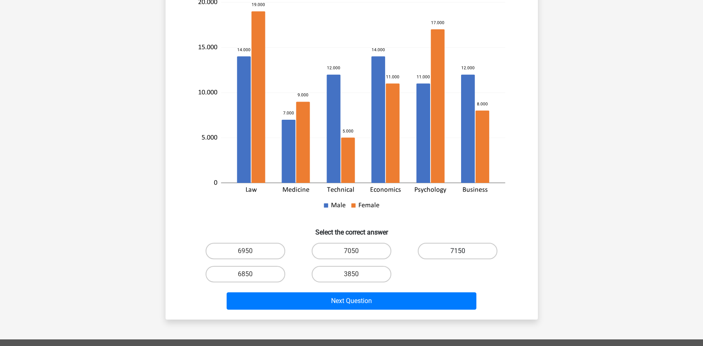
click at [440, 243] on label "7150" at bounding box center [458, 251] width 80 height 17
click at [458, 251] on input "7150" at bounding box center [460, 253] width 5 height 5
radio input "true"
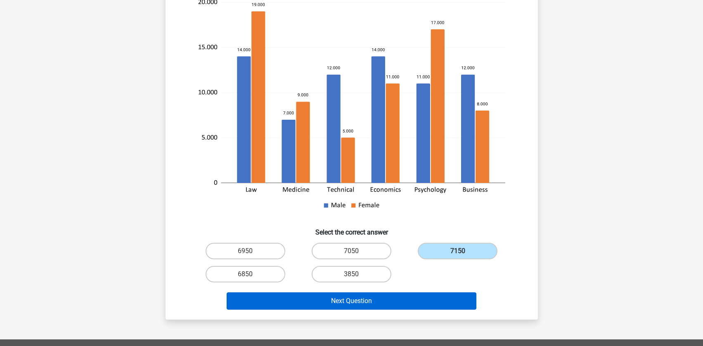
click at [416, 292] on button "Next Question" at bounding box center [352, 300] width 250 height 17
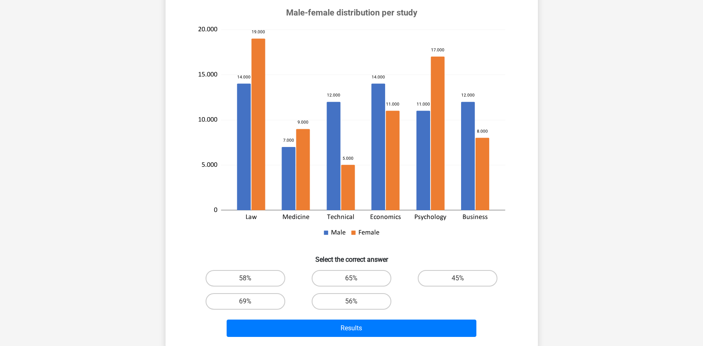
scroll to position [113, 0]
click at [348, 291] on div "56%" at bounding box center [351, 301] width 106 height 23
click at [348, 277] on label "65%" at bounding box center [352, 278] width 80 height 17
click at [351, 279] on input "65%" at bounding box center [353, 281] width 5 height 5
radio input "true"
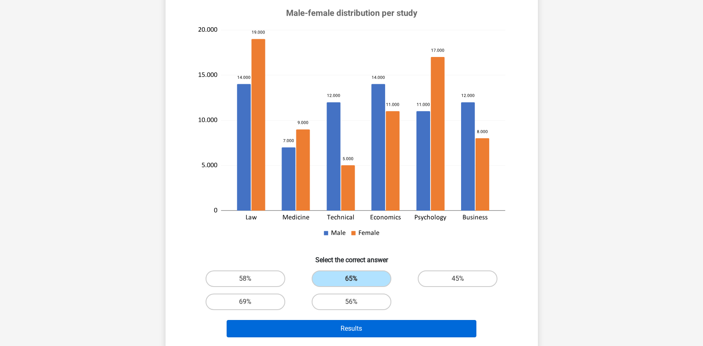
click at [375, 334] on button "Results" at bounding box center [352, 328] width 250 height 17
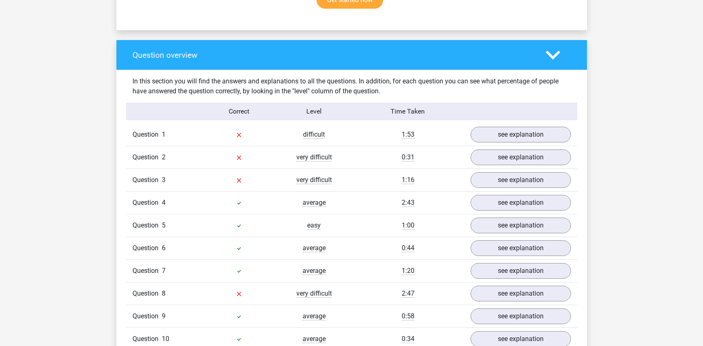
scroll to position [639, 0]
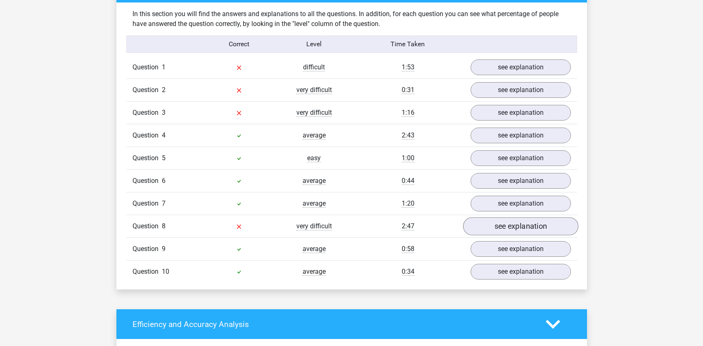
click at [509, 227] on link "see explanation" at bounding box center [520, 226] width 115 height 18
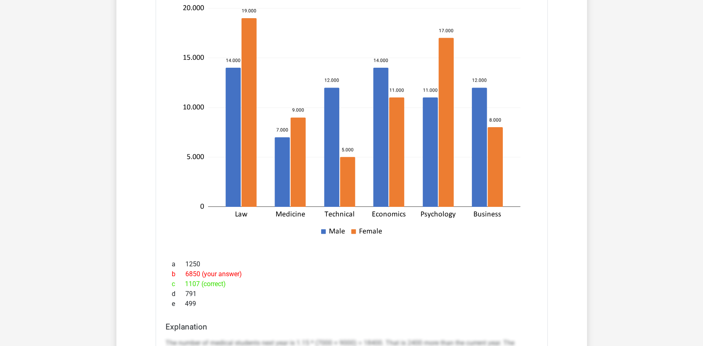
scroll to position [961, 0]
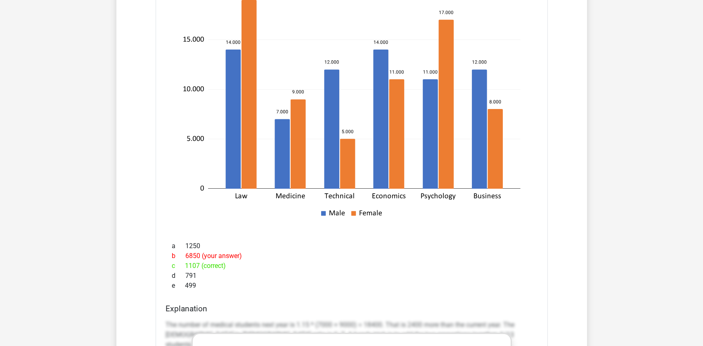
drag, startPoint x: 229, startPoint y: 266, endPoint x: 159, endPoint y: 266, distance: 70.2
click at [159, 266] on div "In the coming year, the number of medical students will increase by 15% and the…" at bounding box center [352, 263] width 392 height 677
click at [189, 244] on div "a 1250" at bounding box center [352, 246] width 372 height 10
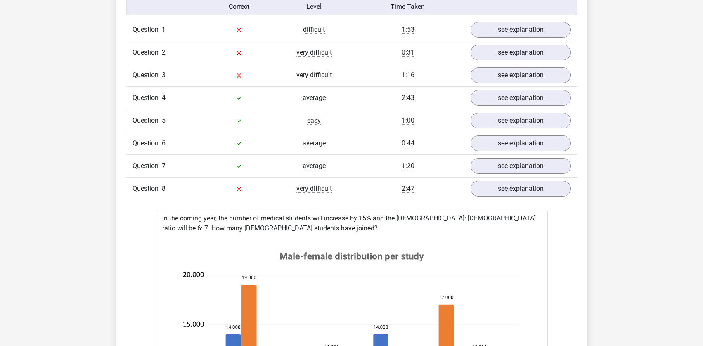
scroll to position [616, 0]
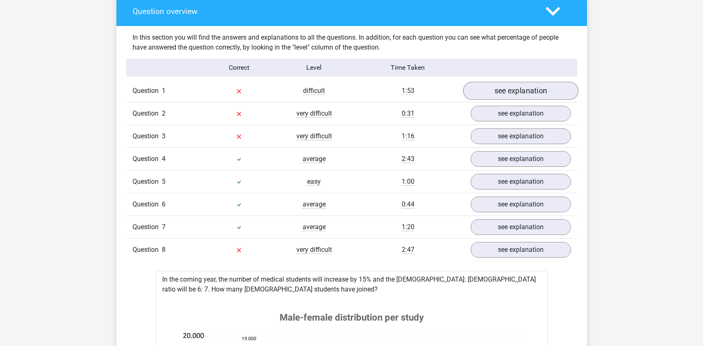
click at [502, 92] on link "see explanation" at bounding box center [520, 91] width 115 height 18
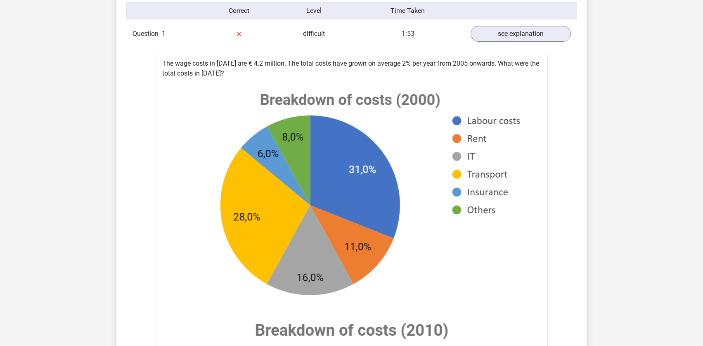
scroll to position [654, 0]
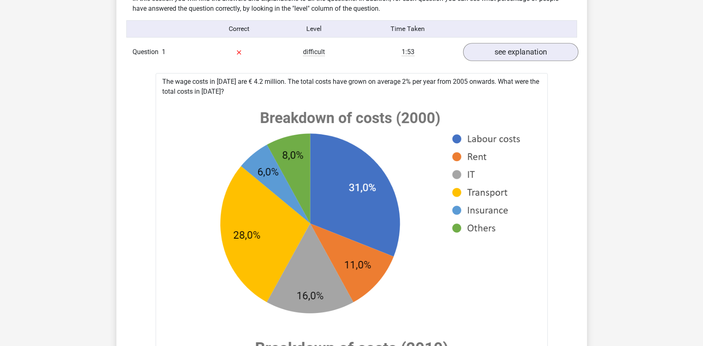
click at [497, 50] on link "see explanation" at bounding box center [520, 52] width 115 height 18
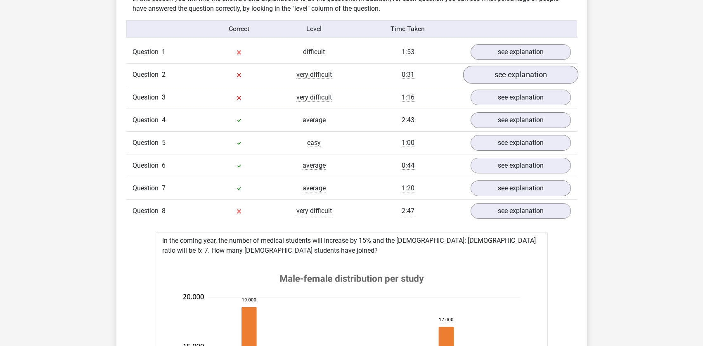
click at [493, 68] on link "see explanation" at bounding box center [520, 75] width 115 height 18
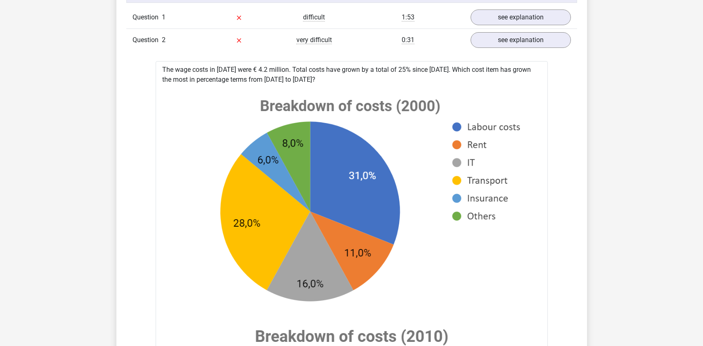
scroll to position [636, 0]
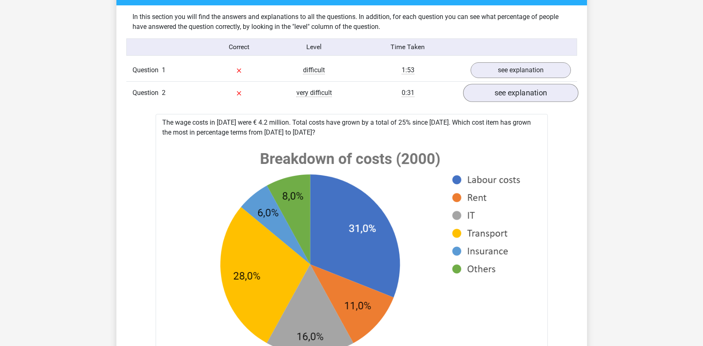
click at [509, 97] on link "see explanation" at bounding box center [520, 93] width 115 height 18
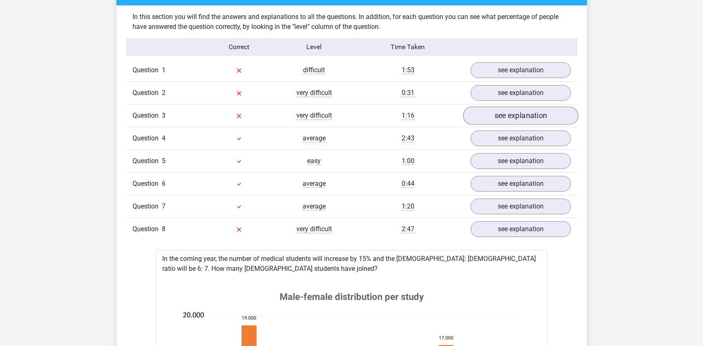
click at [504, 119] on link "see explanation" at bounding box center [520, 116] width 115 height 18
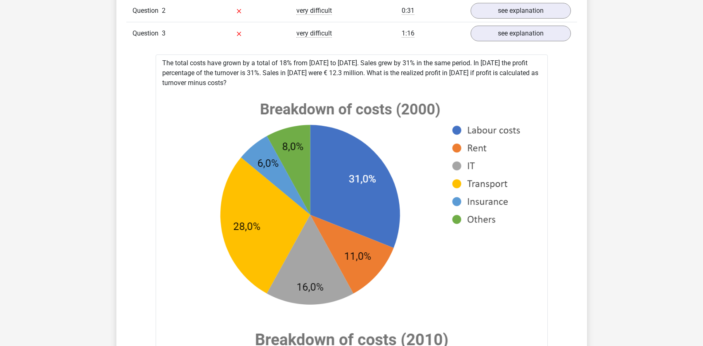
scroll to position [717, 0]
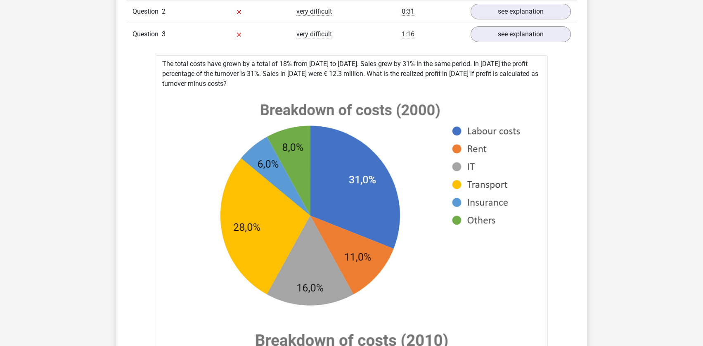
click at [234, 33] on div at bounding box center [238, 34] width 75 height 10
click at [489, 36] on link "see explanation" at bounding box center [520, 34] width 115 height 18
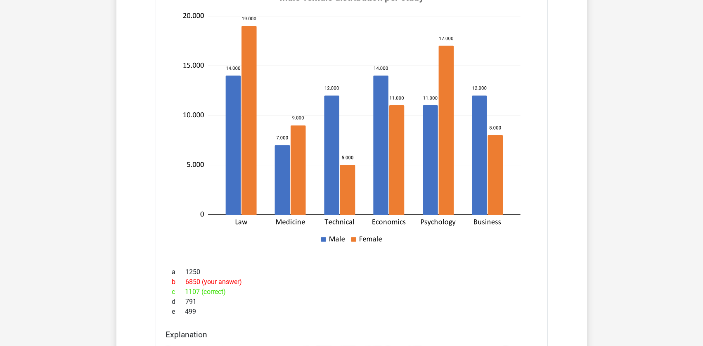
scroll to position [936, 0]
click at [224, 290] on div "c 1107 (correct)" at bounding box center [352, 291] width 372 height 10
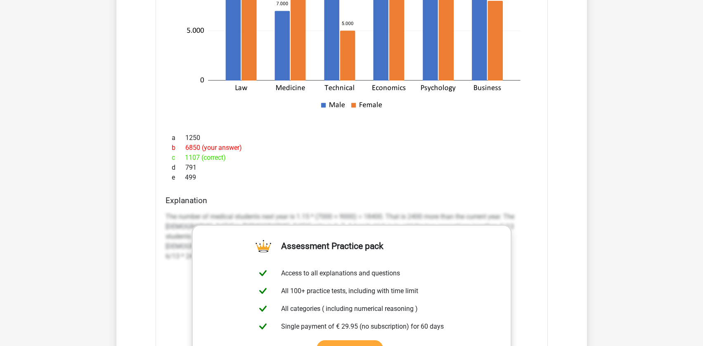
scroll to position [1067, 0]
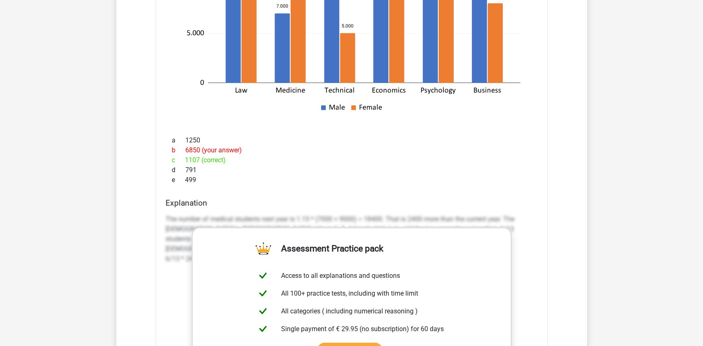
drag, startPoint x: 227, startPoint y: 163, endPoint x: 147, endPoint y: 163, distance: 79.3
click at [147, 163] on div "Question 1 difficult 1:53 see explanation The wage costs in 2010 are € 4.2 mill…" at bounding box center [352, 90] width 438 height 924
click at [226, 162] on div "c 1107 (correct)" at bounding box center [352, 160] width 372 height 10
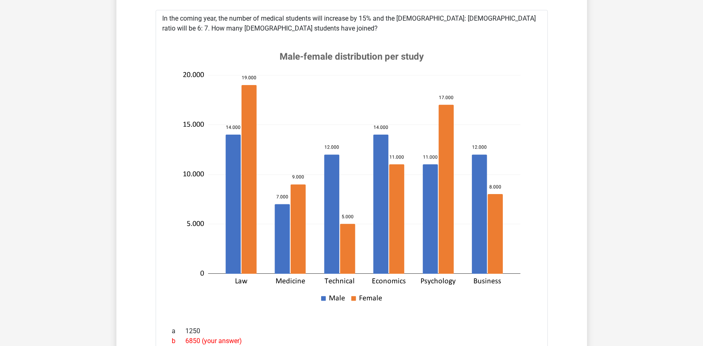
scroll to position [876, 0]
drag, startPoint x: 371, startPoint y: 17, endPoint x: 485, endPoint y: 21, distance: 114.0
click at [485, 21] on div "In the coming year, the number of medical students will increase by 15% and the…" at bounding box center [352, 348] width 392 height 677
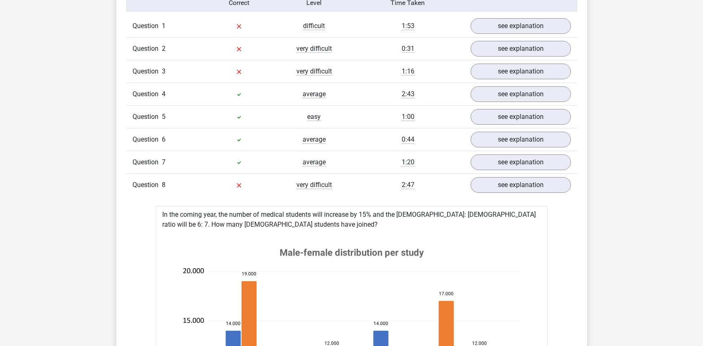
scroll to position [682, 0]
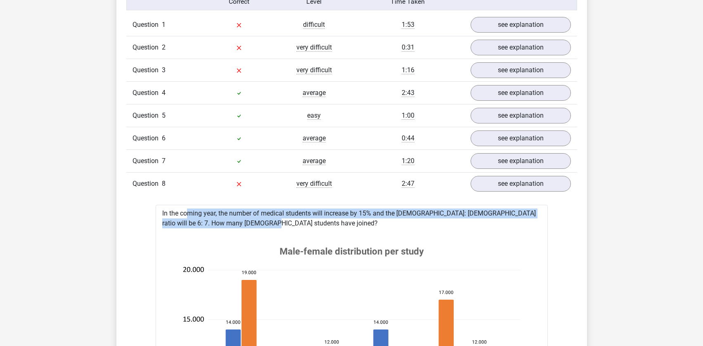
drag, startPoint x: 244, startPoint y: 223, endPoint x: 161, endPoint y: 212, distance: 83.7
copy div "In the coming year, the number of medical students will increase by 15% and the…"
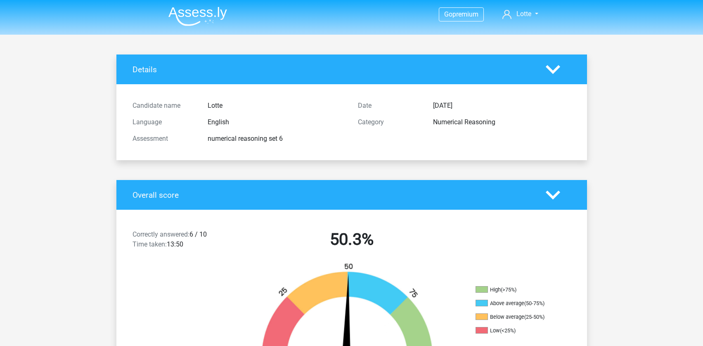
scroll to position [0, 0]
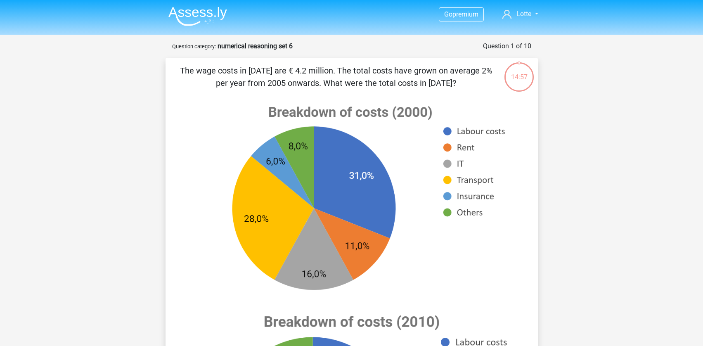
click at [203, 10] on img at bounding box center [197, 16] width 59 height 19
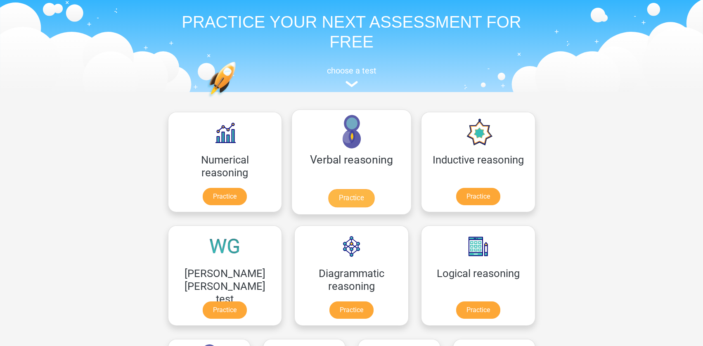
scroll to position [28, 0]
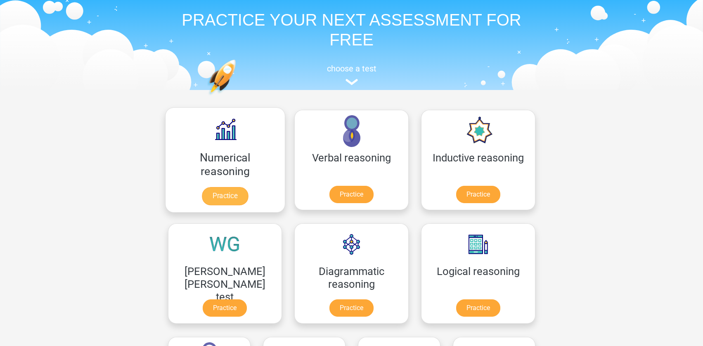
click at [224, 187] on link "Practice" at bounding box center [225, 196] width 46 height 18
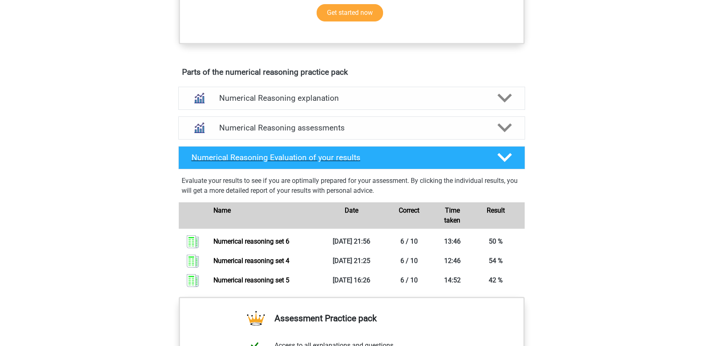
scroll to position [412, 0]
click at [485, 132] on div "Numerical Reasoning assessments" at bounding box center [351, 127] width 277 height 9
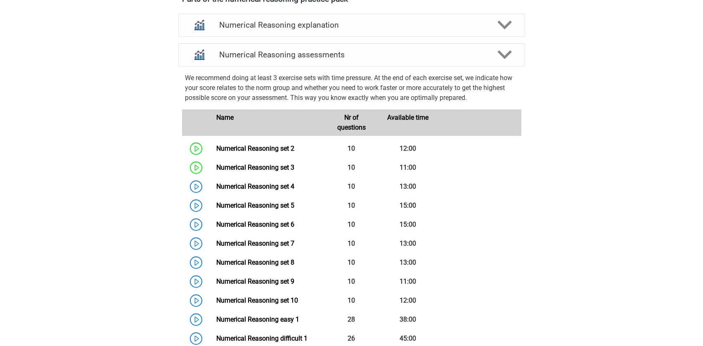
scroll to position [518, 0]
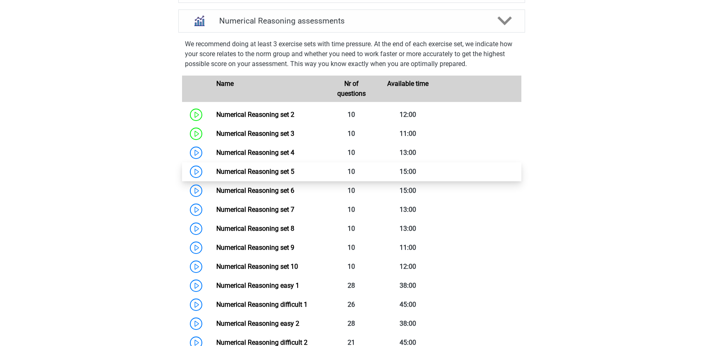
click at [216, 175] on link "Numerical Reasoning set 5" at bounding box center [255, 172] width 78 height 8
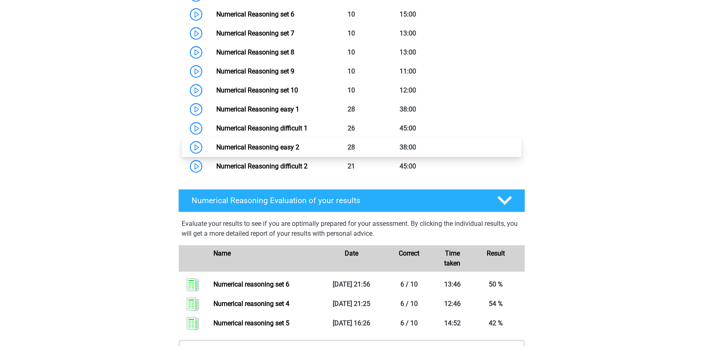
scroll to position [462, 0]
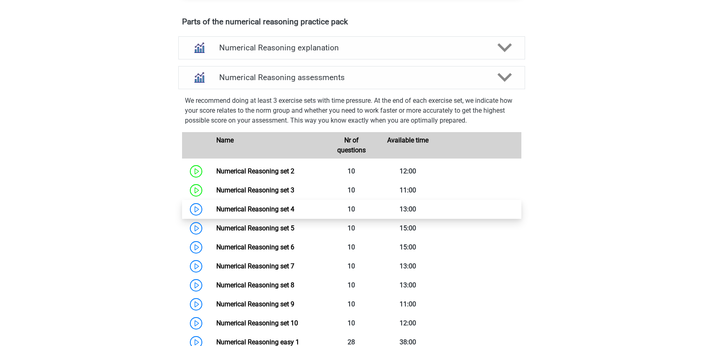
click at [216, 213] on link "Numerical Reasoning set 4" at bounding box center [255, 209] width 78 height 8
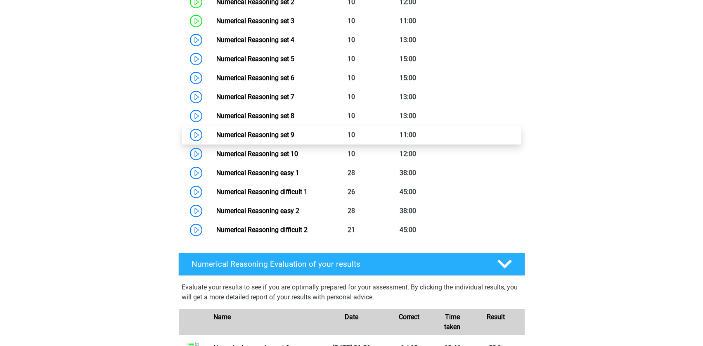
scroll to position [579, 0]
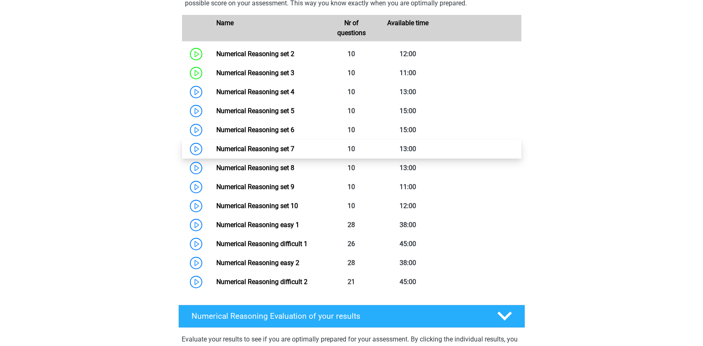
click at [226, 153] on link "Numerical Reasoning set 7" at bounding box center [255, 149] width 78 height 8
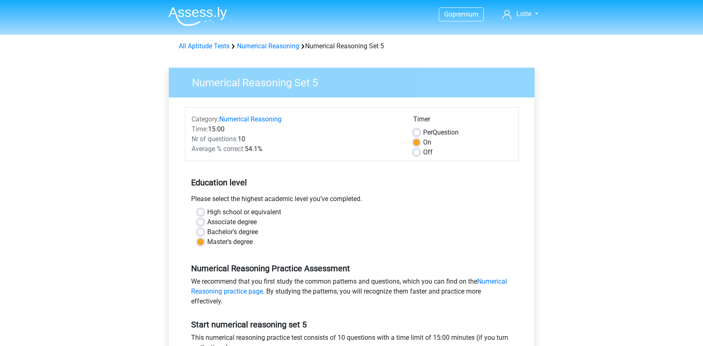
click at [207, 230] on label "Bachelor's degree" at bounding box center [232, 232] width 51 height 10
click at [202, 230] on input "Bachelor's degree" at bounding box center [200, 231] width 7 height 8
radio input "true"
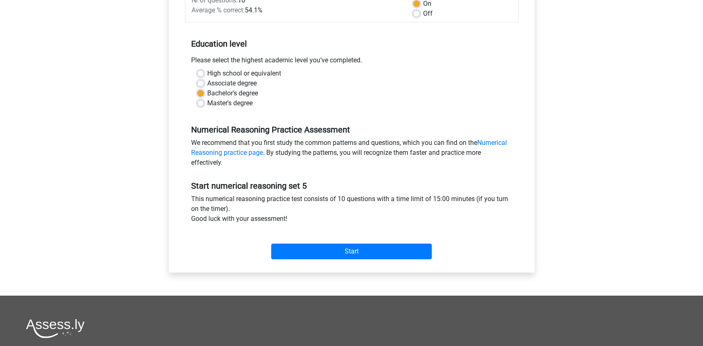
click at [207, 104] on label "Master's degree" at bounding box center [229, 103] width 45 height 10
click at [201, 104] on input "Master's degree" at bounding box center [200, 102] width 7 height 8
radio input "true"
drag, startPoint x: 364, startPoint y: 63, endPoint x: 138, endPoint y: 64, distance: 225.8
click at [138, 64] on div "Go premium Lotte lotte.manintveld@icloud.com" at bounding box center [351, 187] width 703 height 652
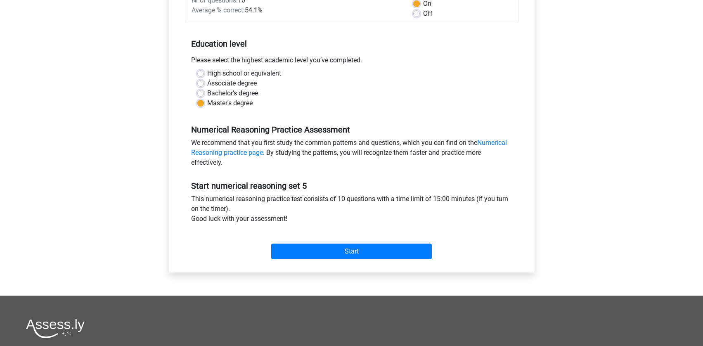
click at [232, 83] on label "Associate degree" at bounding box center [232, 83] width 50 height 10
click at [204, 83] on input "Associate degree" at bounding box center [200, 82] width 7 height 8
radio input "true"
click at [197, 95] on div "High school or equivalent Associate degree Bachelor's degree Master's degree" at bounding box center [351, 89] width 321 height 40
click at [205, 94] on div "Bachelor's degree" at bounding box center [351, 93] width 309 height 10
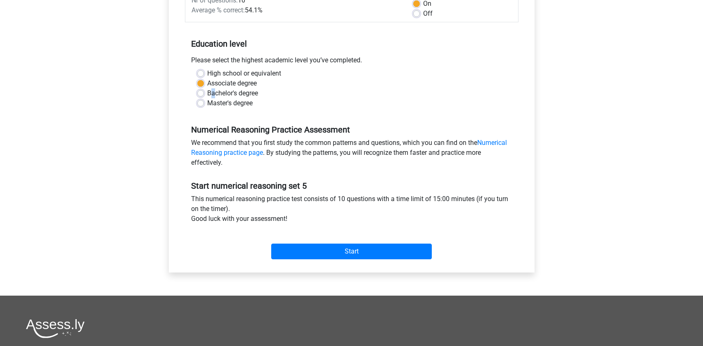
click at [207, 93] on label "Bachelor's degree" at bounding box center [232, 93] width 51 height 10
click at [203, 93] on input "Bachelor's degree" at bounding box center [200, 92] width 7 height 8
radio input "true"
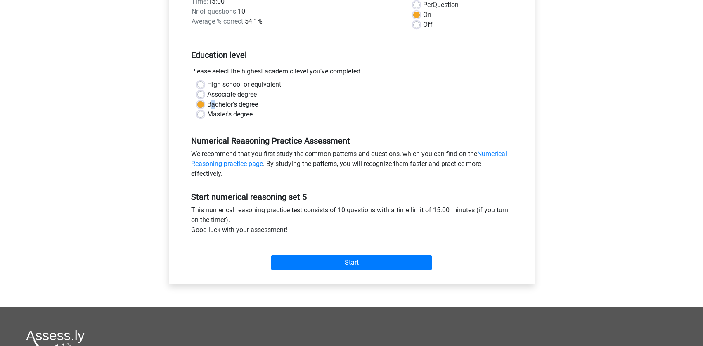
scroll to position [112, 0]
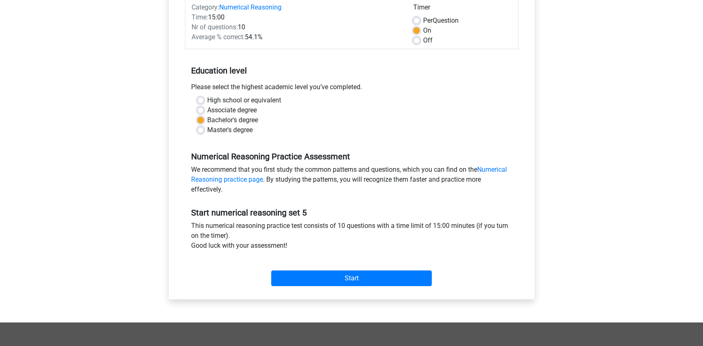
click at [250, 120] on label "Bachelor's degree" at bounding box center [232, 120] width 51 height 10
click at [204, 120] on input "Bachelor's degree" at bounding box center [200, 119] width 7 height 8
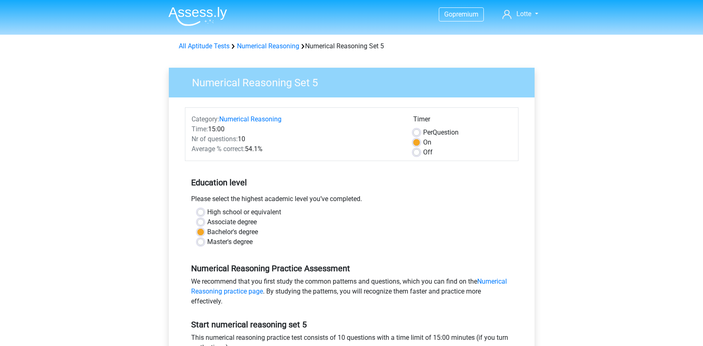
scroll to position [54, 0]
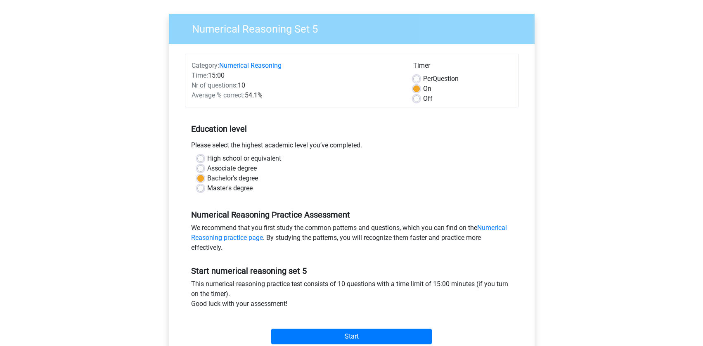
click at [207, 191] on label "Master's degree" at bounding box center [229, 188] width 45 height 10
click at [203, 191] on input "Master's degree" at bounding box center [200, 187] width 7 height 8
radio input "true"
click at [207, 178] on label "Bachelor's degree" at bounding box center [232, 178] width 51 height 10
click at [201, 178] on input "Bachelor's degree" at bounding box center [200, 177] width 7 height 8
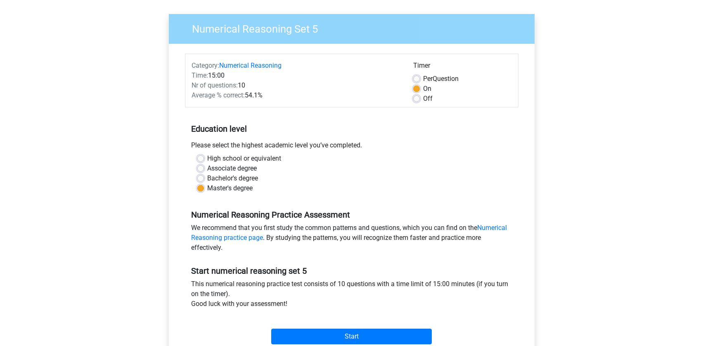
radio input "true"
click at [207, 191] on label "Master's degree" at bounding box center [229, 188] width 45 height 10
click at [201, 191] on input "Master's degree" at bounding box center [200, 187] width 7 height 8
radio input "true"
click at [207, 180] on label "Bachelor's degree" at bounding box center [232, 178] width 51 height 10
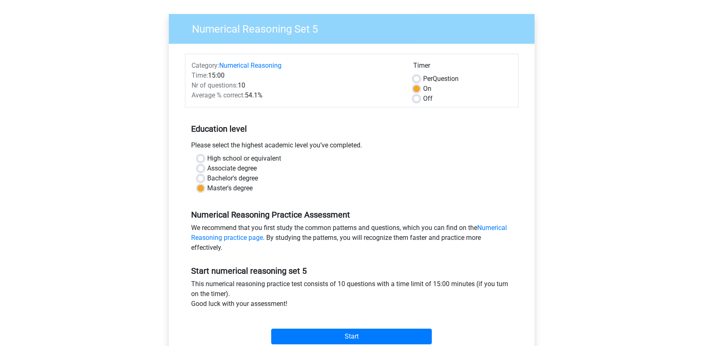
click at [201, 180] on input "Bachelor's degree" at bounding box center [200, 177] width 7 height 8
radio input "true"
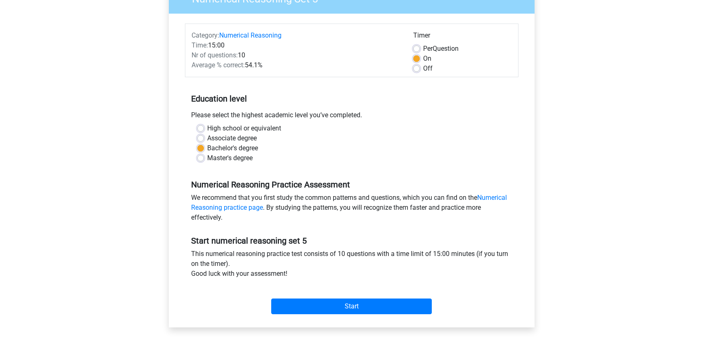
scroll to position [115, 0]
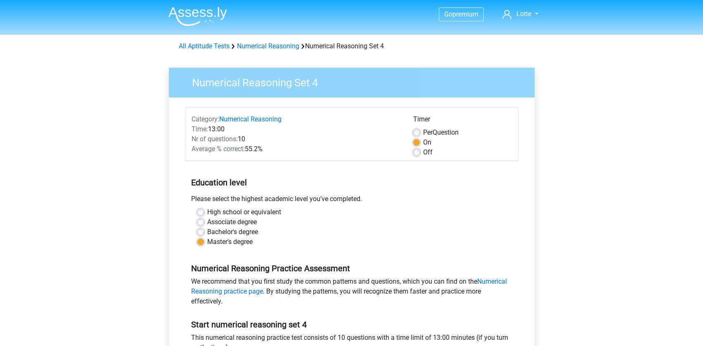
click at [207, 230] on label "Bachelor's degree" at bounding box center [232, 232] width 51 height 10
click at [200, 230] on input "Bachelor's degree" at bounding box center [200, 231] width 7 height 8
radio input "true"
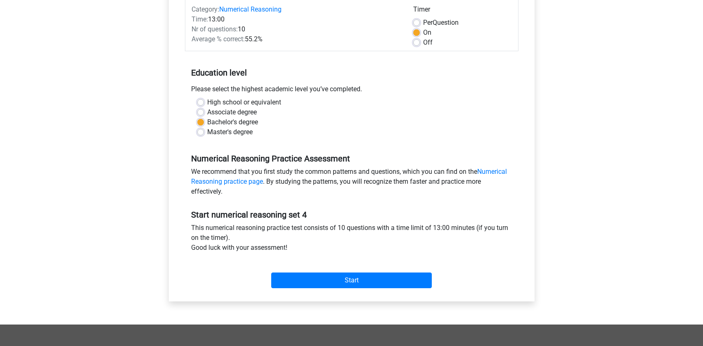
scroll to position [135, 0]
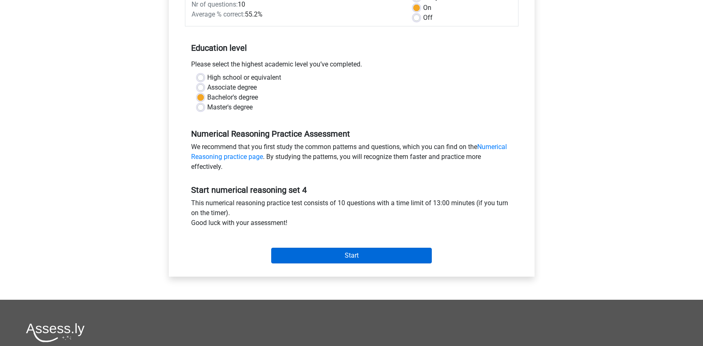
click at [329, 253] on input "Start" at bounding box center [351, 256] width 161 height 16
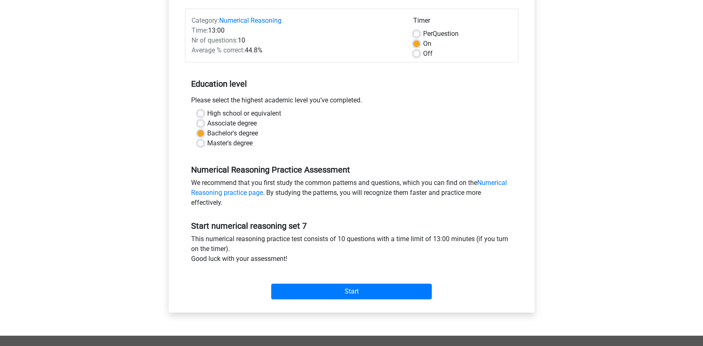
scroll to position [115, 0]
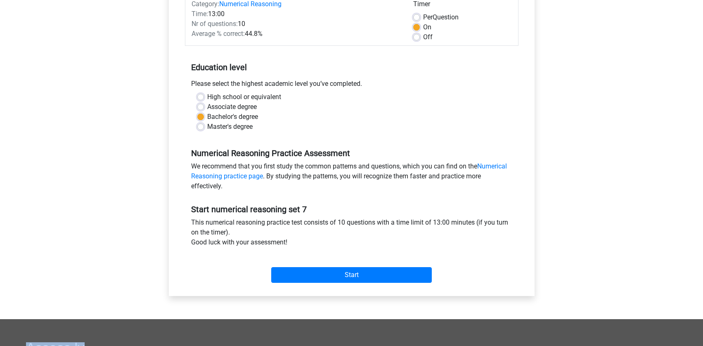
drag, startPoint x: 344, startPoint y: 335, endPoint x: 344, endPoint y: 346, distance: 10.3
click at [344, 346] on div "Go premium Lotte [EMAIL_ADDRESS][DOMAIN_NAME]" at bounding box center [351, 211] width 703 height 652
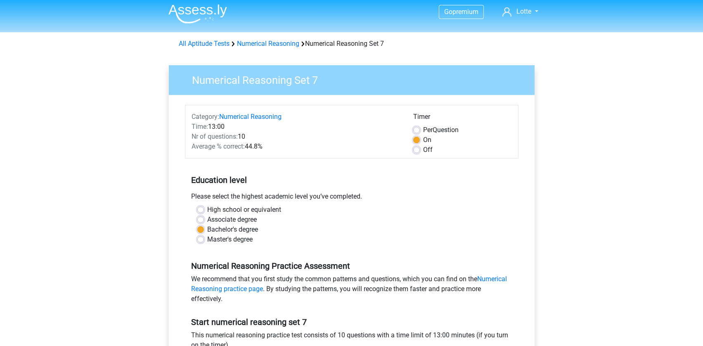
scroll to position [0, 0]
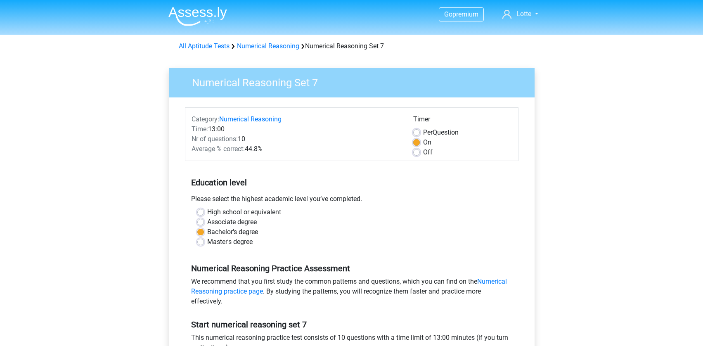
click at [542, 244] on div "Numerical Reasoning Set 7 Category: Numerical Reasoning Time: 13:00 Nr of quest…" at bounding box center [352, 244] width 386 height 380
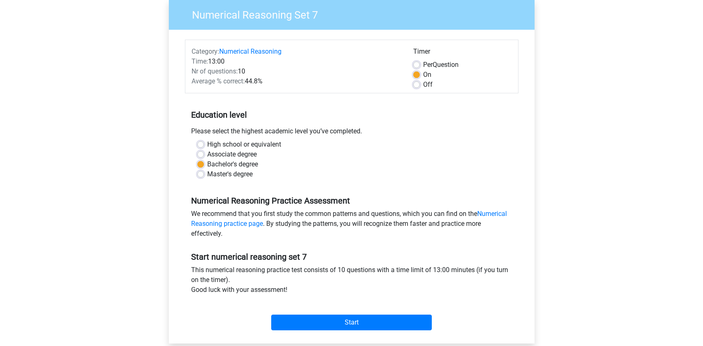
scroll to position [86, 0]
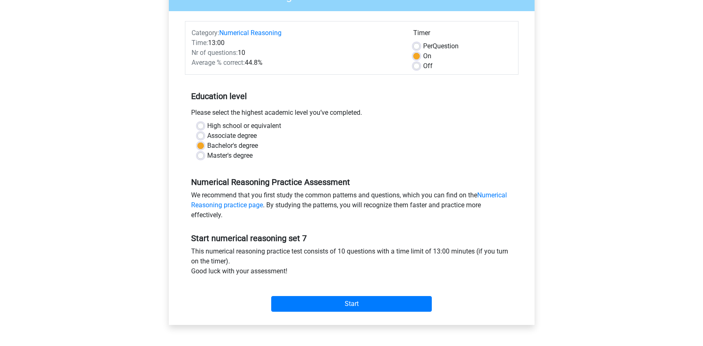
click at [205, 157] on div "Master's degree" at bounding box center [351, 156] width 309 height 10
click at [207, 157] on label "Master's degree" at bounding box center [229, 156] width 45 height 10
click at [203, 157] on input "Master's degree" at bounding box center [200, 155] width 7 height 8
radio input "true"
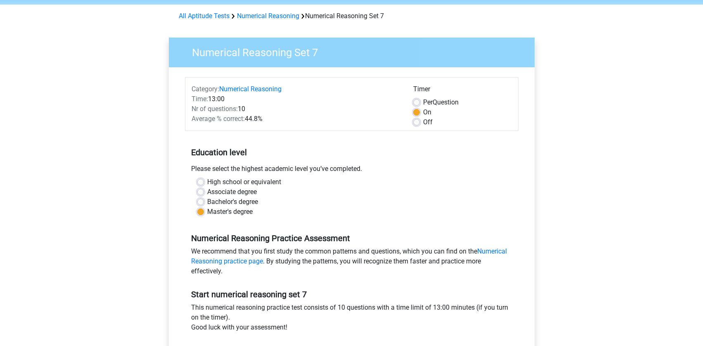
scroll to position [101, 0]
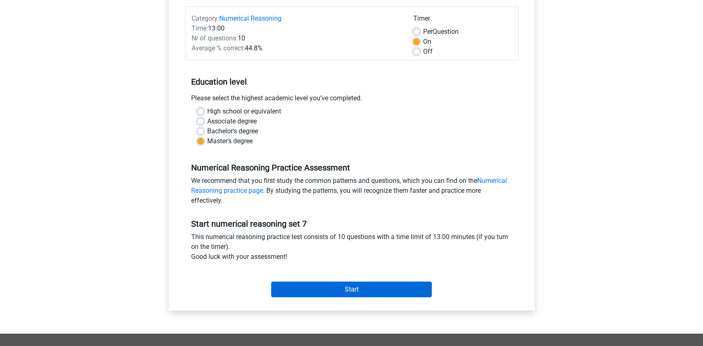
click at [336, 295] on input "Start" at bounding box center [351, 290] width 161 height 16
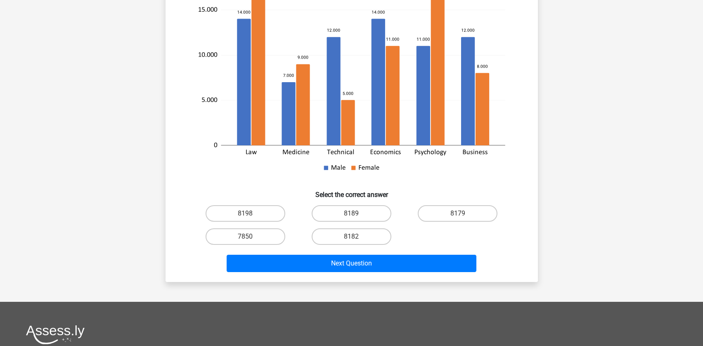
scroll to position [255, 0]
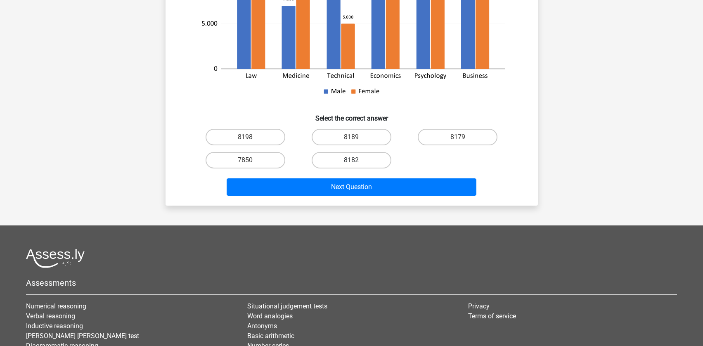
click at [362, 158] on label "8182" at bounding box center [352, 160] width 80 height 17
click at [357, 160] on input "8182" at bounding box center [353, 162] width 5 height 5
radio input "true"
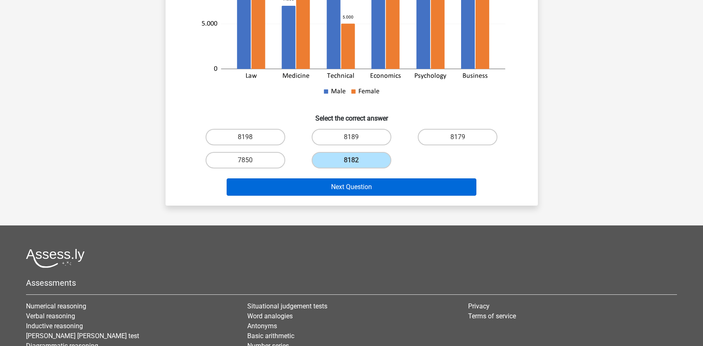
click at [360, 190] on button "Next Question" at bounding box center [352, 186] width 250 height 17
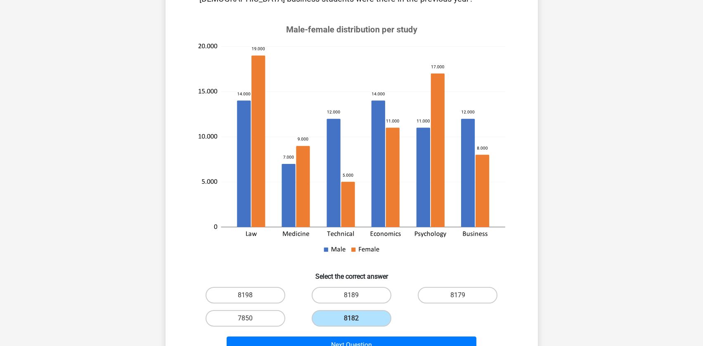
scroll to position [117, 0]
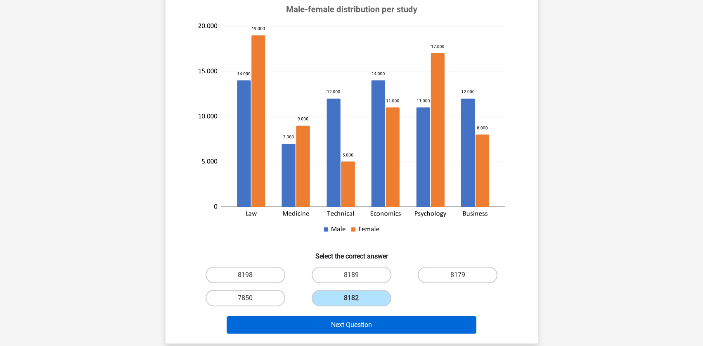
click at [336, 328] on button "Next Question" at bounding box center [352, 324] width 250 height 17
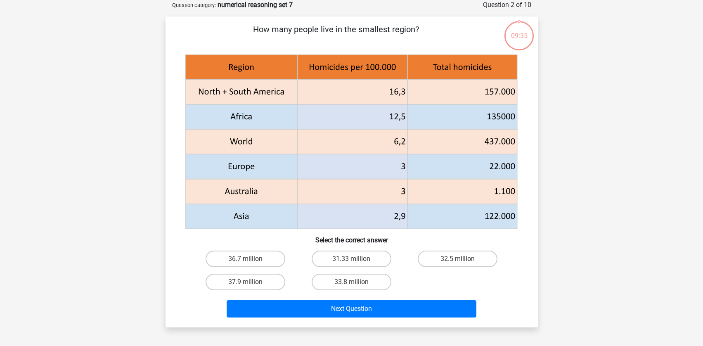
scroll to position [40, 0]
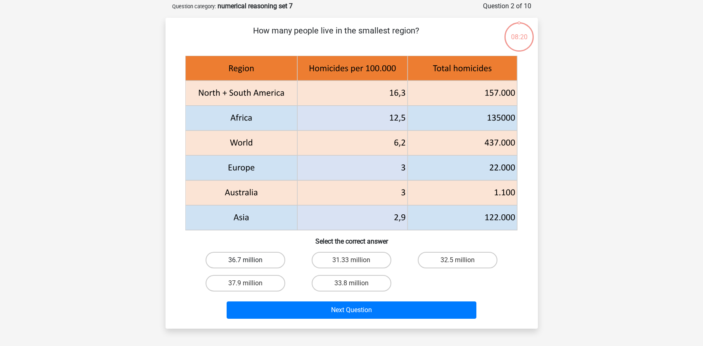
click at [238, 259] on label "36.7 million" at bounding box center [246, 260] width 80 height 17
click at [245, 260] on input "36.7 million" at bounding box center [247, 262] width 5 height 5
radio input "true"
click at [299, 197] on icon at bounding box center [351, 192] width 332 height 25
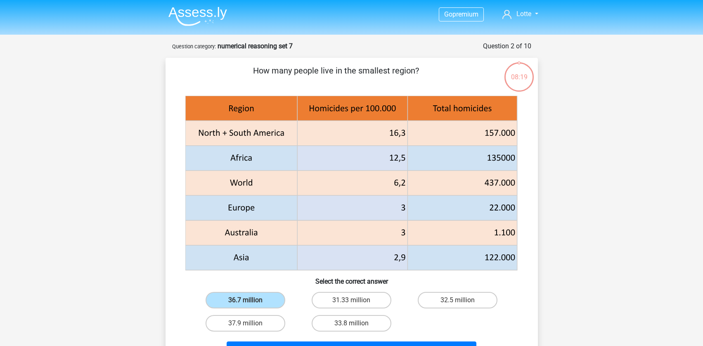
scroll to position [0, 0]
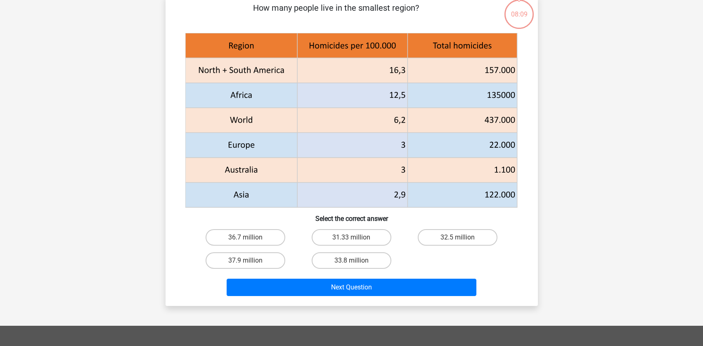
scroll to position [26, 0]
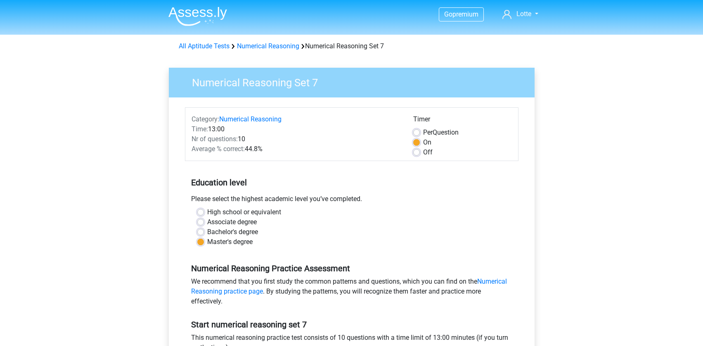
scroll to position [101, 0]
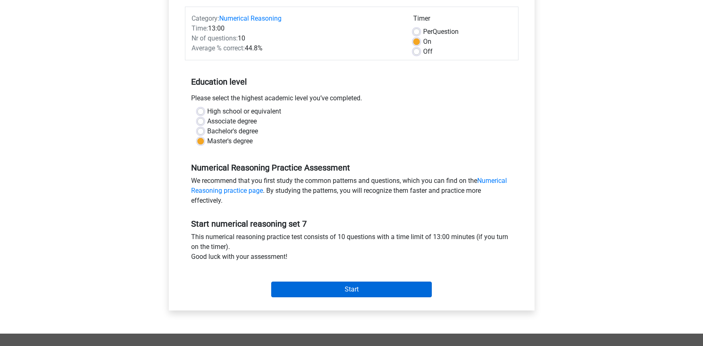
click at [377, 293] on input "Start" at bounding box center [351, 290] width 161 height 16
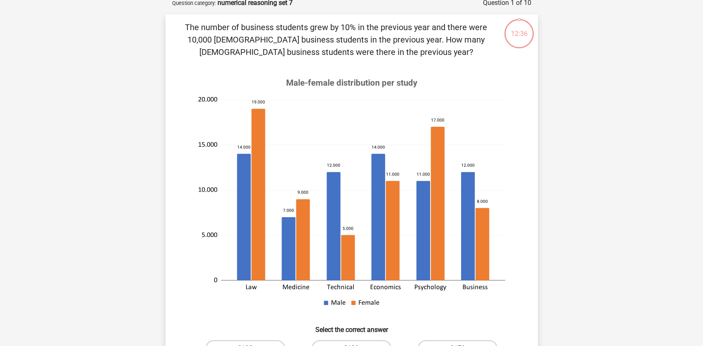
scroll to position [122, 0]
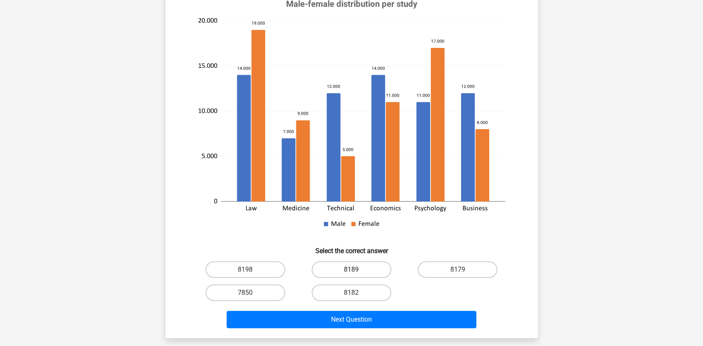
click at [350, 273] on label "8189" at bounding box center [352, 269] width 80 height 17
click at [351, 273] on input "8189" at bounding box center [353, 272] width 5 height 5
radio input "true"
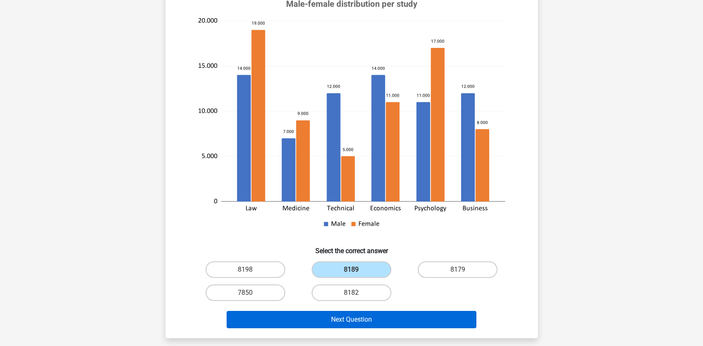
click at [350, 317] on button "Next Question" at bounding box center [352, 319] width 250 height 17
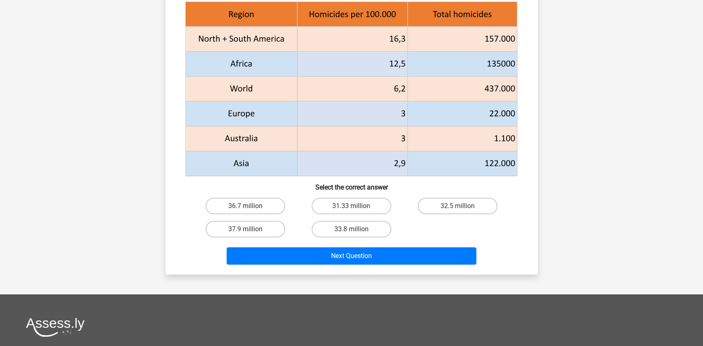
scroll to position [85, 0]
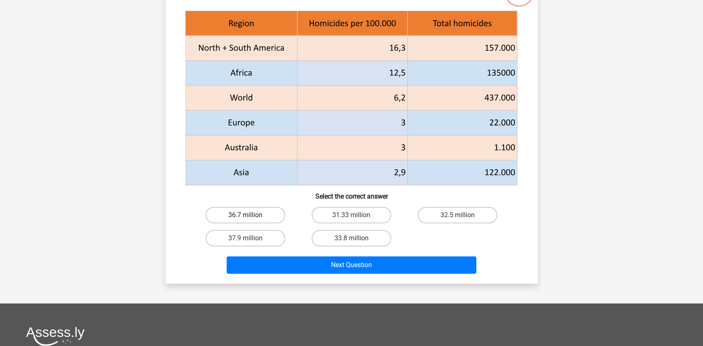
click at [250, 211] on label "36.7 million" at bounding box center [246, 215] width 80 height 17
click at [250, 215] on input "36.7 million" at bounding box center [247, 217] width 5 height 5
radio input "true"
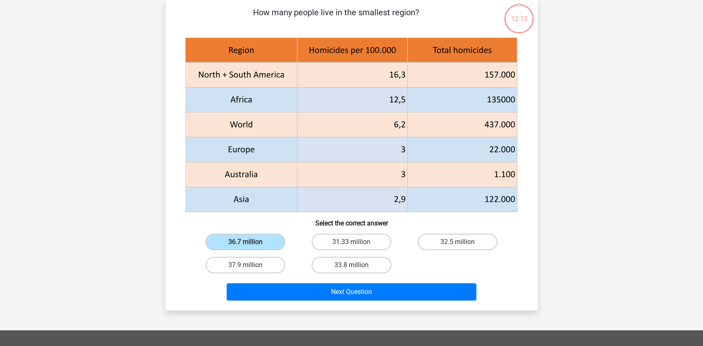
scroll to position [60, 0]
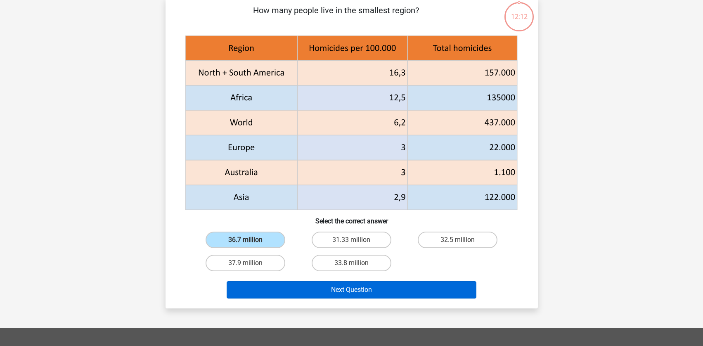
click at [322, 286] on button "Next Question" at bounding box center [352, 289] width 250 height 17
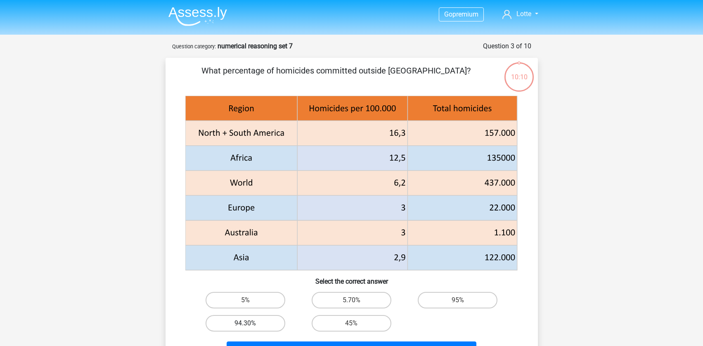
click at [248, 320] on label "94.30%" at bounding box center [246, 323] width 80 height 17
click at [248, 323] on input "94.30%" at bounding box center [247, 325] width 5 height 5
radio input "true"
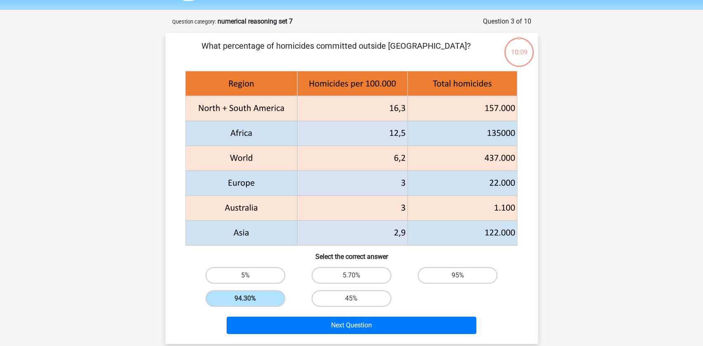
scroll to position [36, 0]
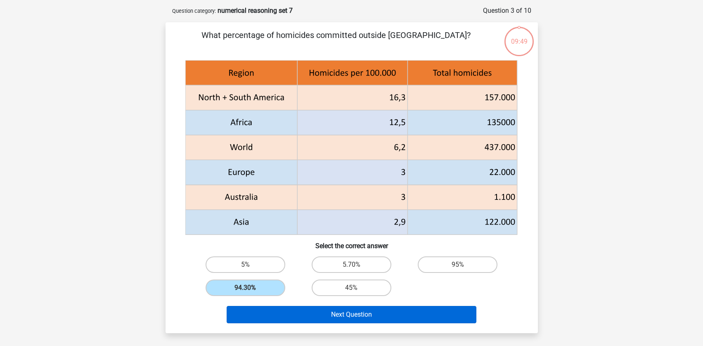
click at [372, 312] on button "Next Question" at bounding box center [352, 314] width 250 height 17
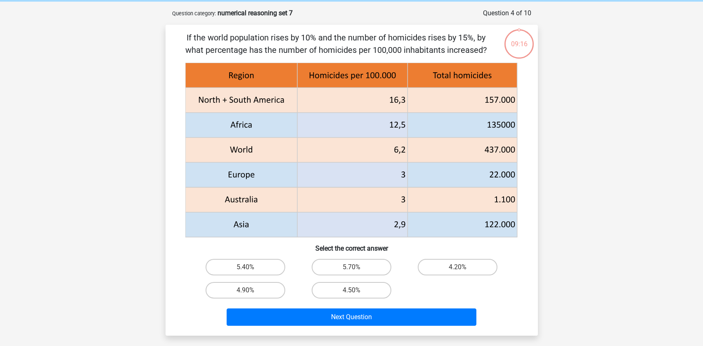
scroll to position [33, 0]
click at [367, 266] on label "5.70%" at bounding box center [352, 267] width 80 height 17
click at [357, 267] on input "5.70%" at bounding box center [353, 269] width 5 height 5
radio input "true"
click at [360, 300] on div "4.50%" at bounding box center [351, 290] width 106 height 23
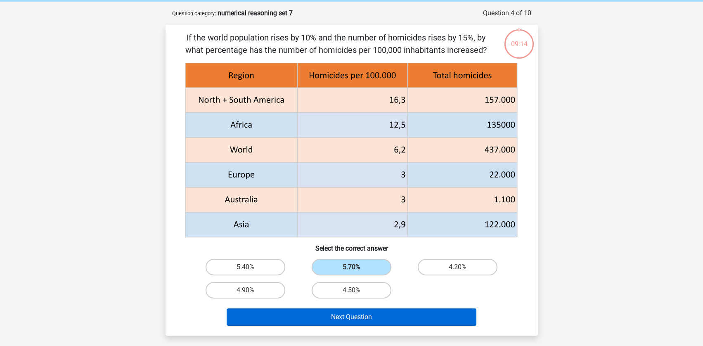
click at [360, 315] on button "Next Question" at bounding box center [352, 316] width 250 height 17
